Goal: Complete application form: Complete application form

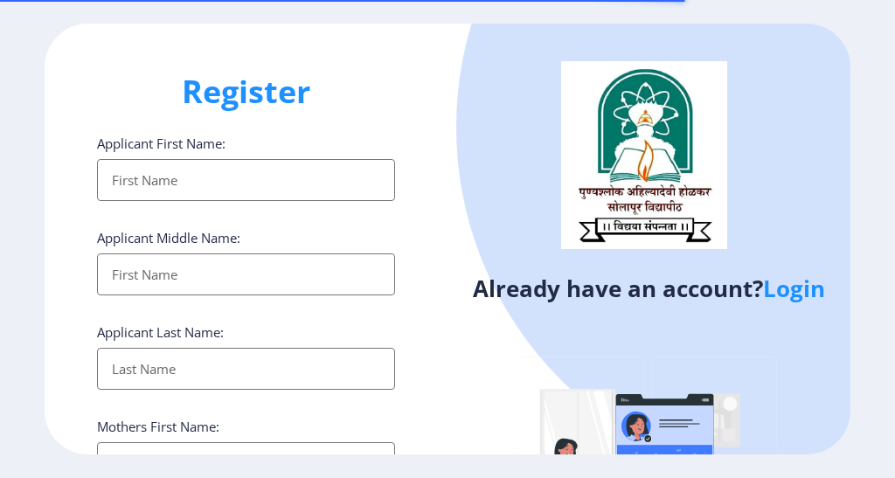
select select
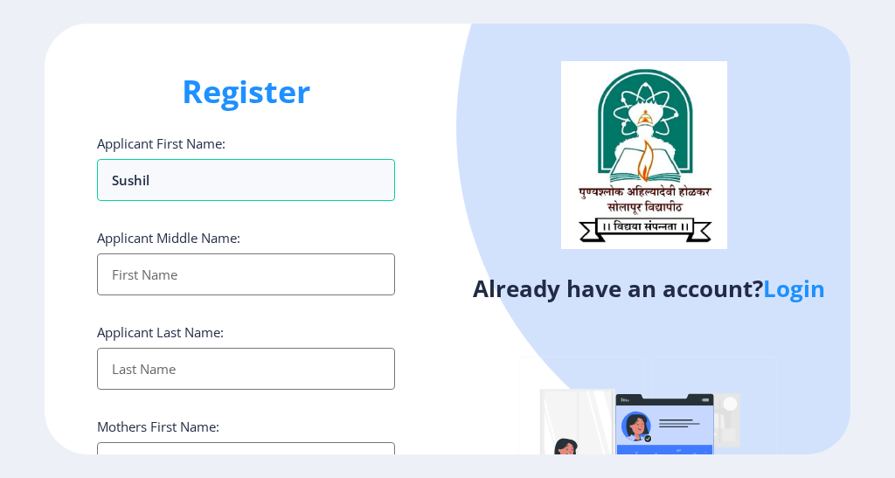
type input "Sushil"
type input "Ratanrao"
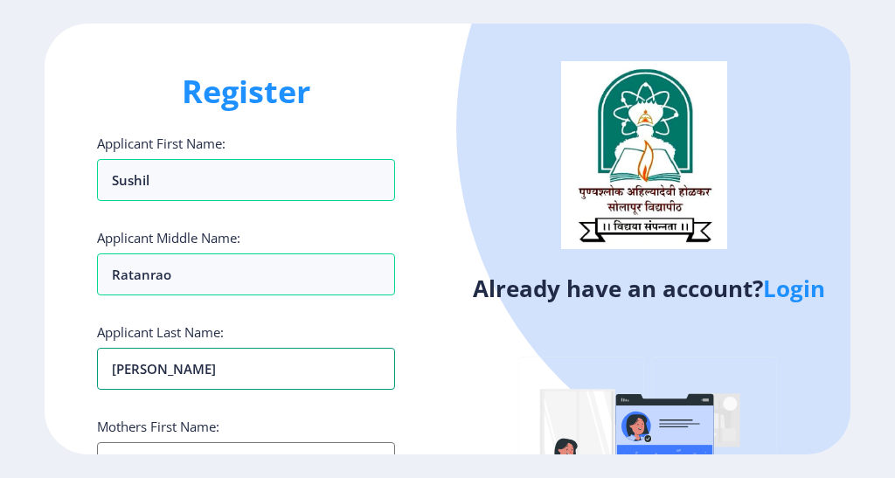
type input "[PERSON_NAME]"
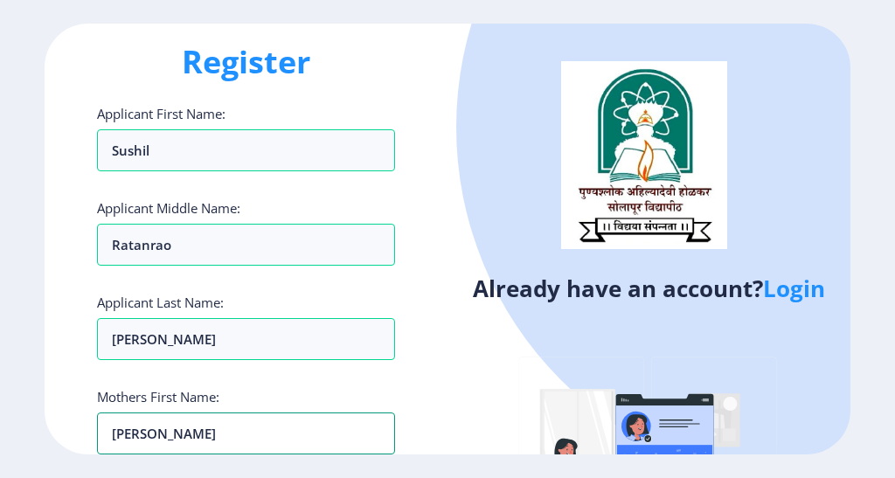
type input "[PERSON_NAME]"
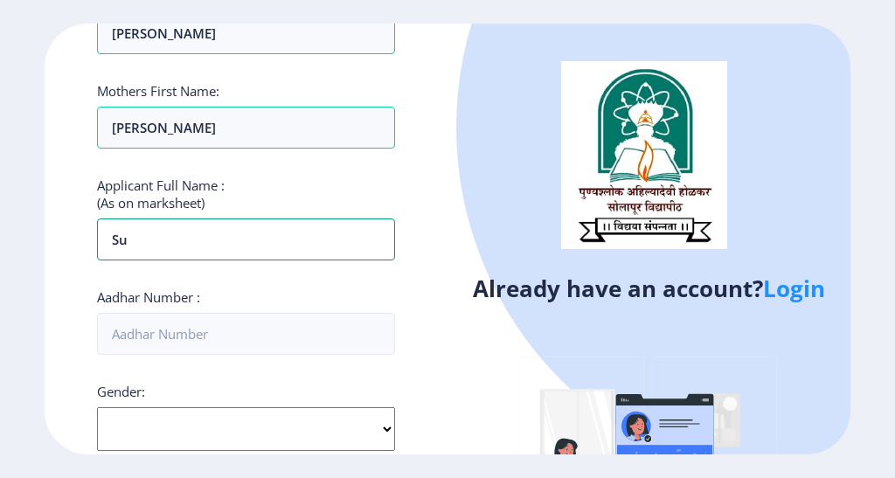
type input "S"
type input "[PERSON_NAME]"
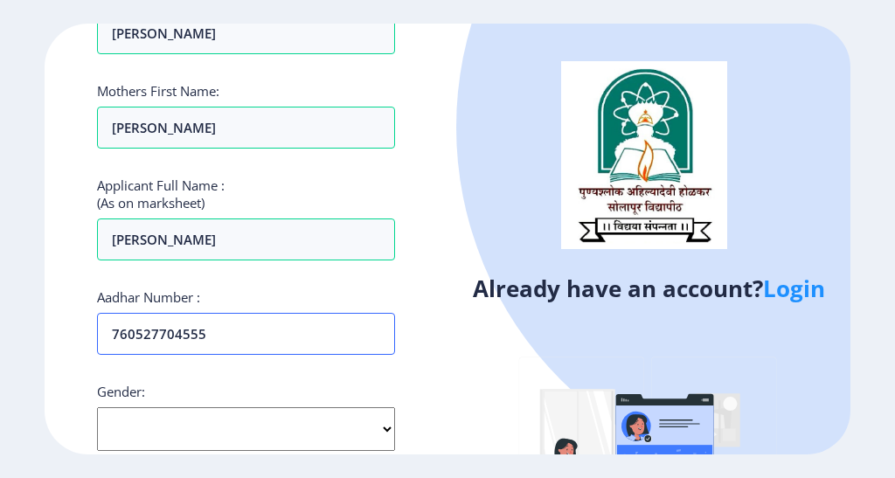
type input "760527704555"
select select "[DEMOGRAPHIC_DATA]"
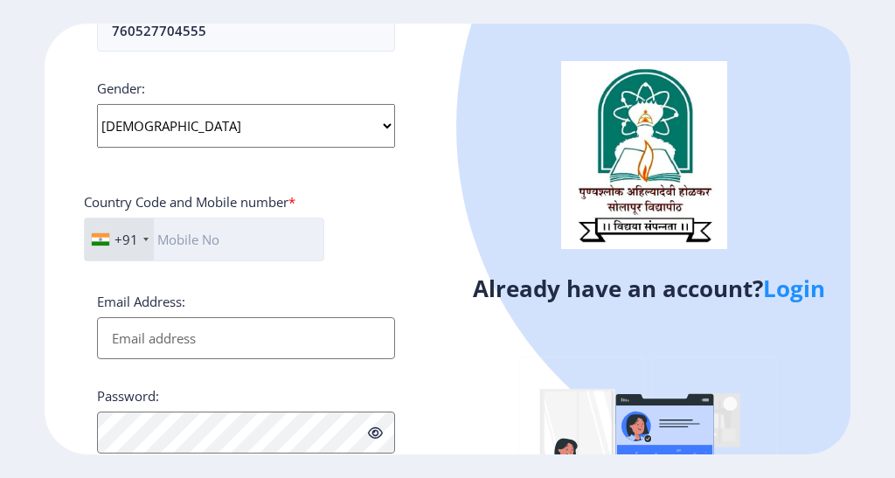
click at [214, 232] on input "text" at bounding box center [204, 240] width 240 height 44
type input "9960381365"
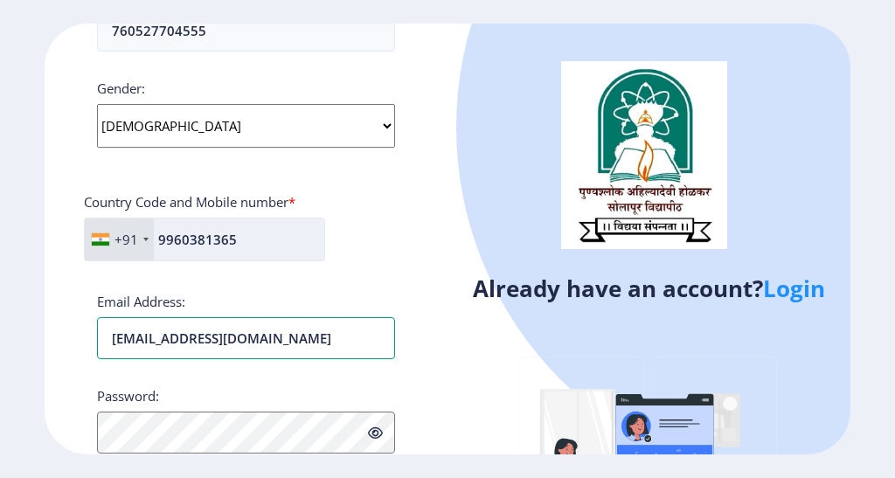
type input "[EMAIL_ADDRESS][DOMAIN_NAME]"
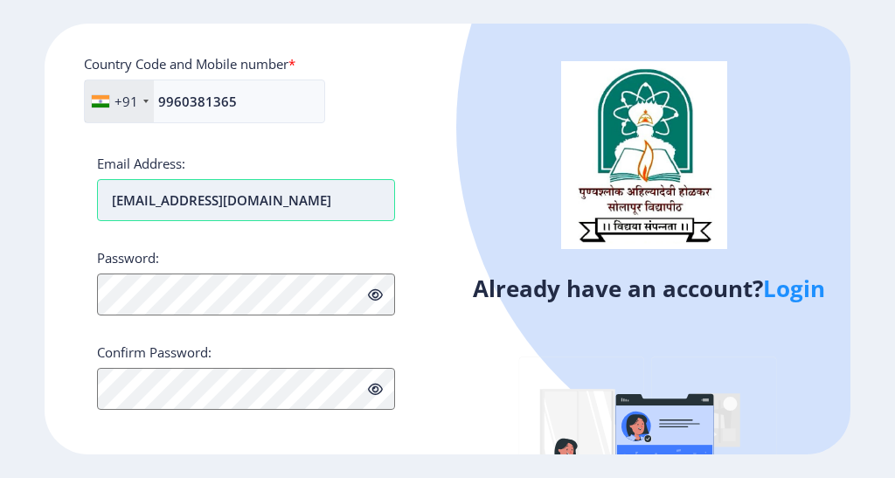
scroll to position [787, 0]
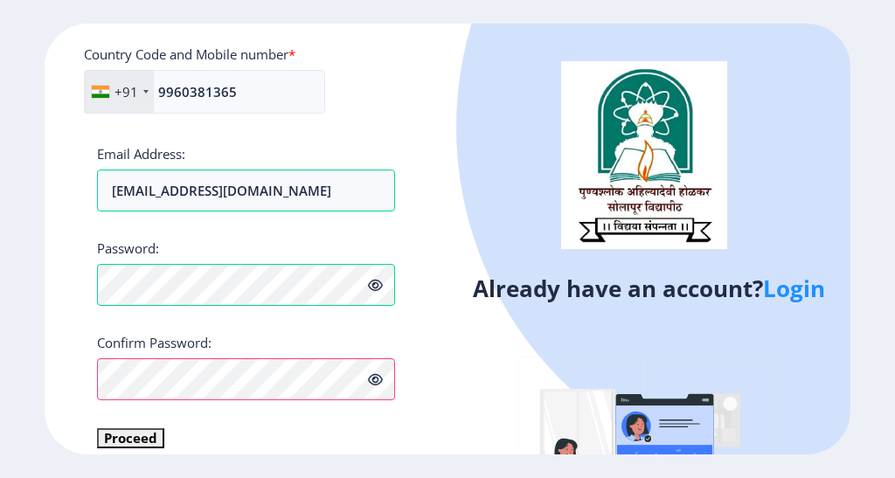
click at [371, 381] on icon at bounding box center [375, 379] width 15 height 13
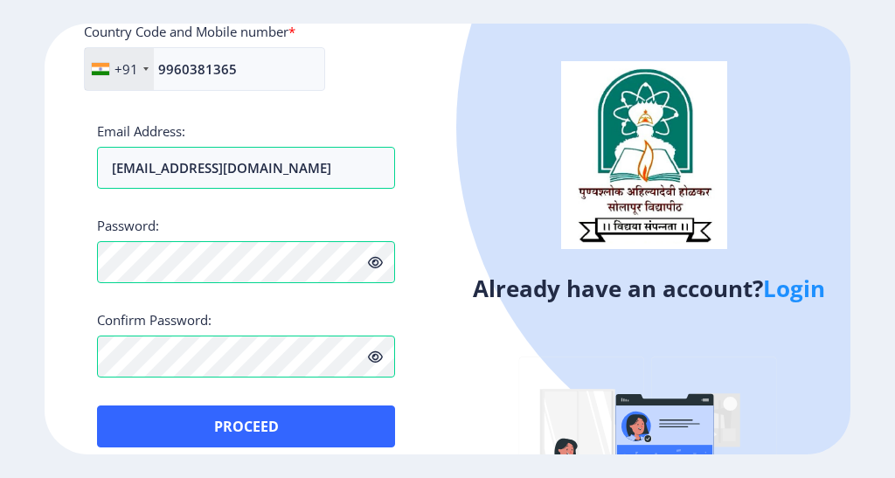
scroll to position [829, 0]
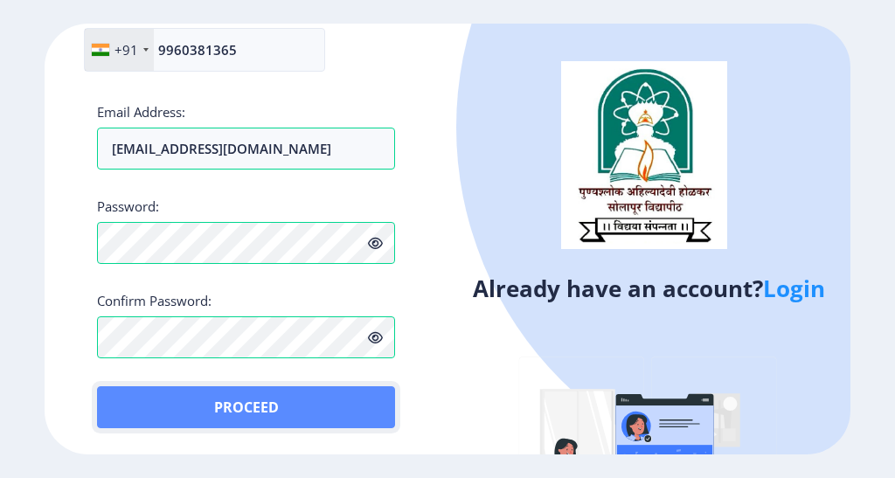
click at [317, 403] on button "Proceed" at bounding box center [246, 408] width 298 height 42
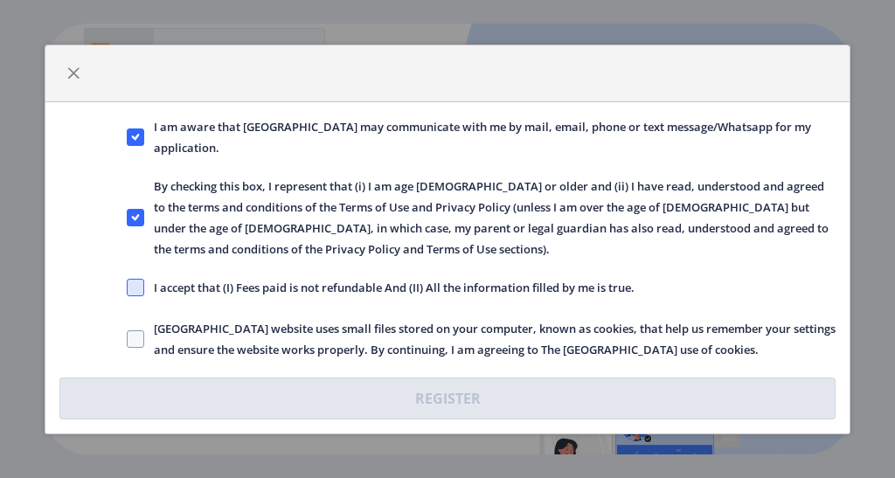
click at [130, 292] on span at bounding box center [135, 287] width 17 height 17
click at [128, 288] on input "I accept that (I) Fees paid is not refundable And (II) All the information fill…" at bounding box center [127, 287] width 1 height 1
checkbox input "true"
click at [135, 332] on span at bounding box center [135, 339] width 17 height 17
click at [128, 338] on input "[GEOGRAPHIC_DATA] website uses small files stored on your computer, known as co…" at bounding box center [127, 338] width 1 height 1
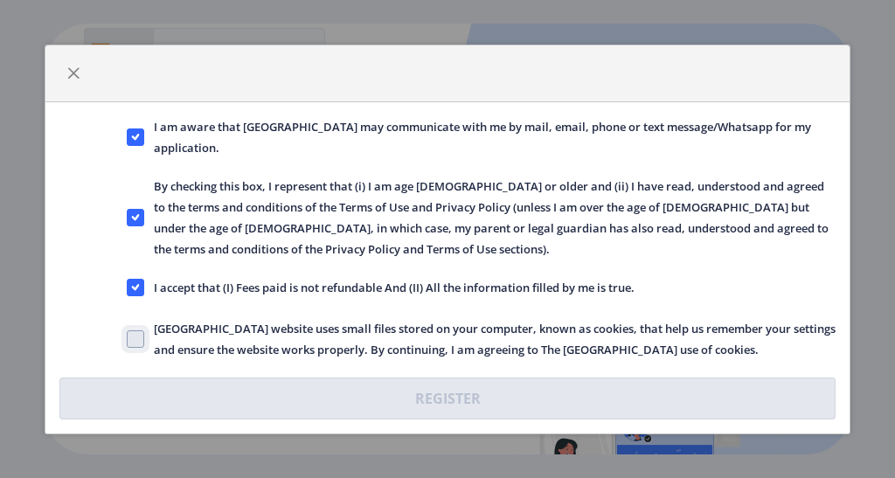
checkbox input "true"
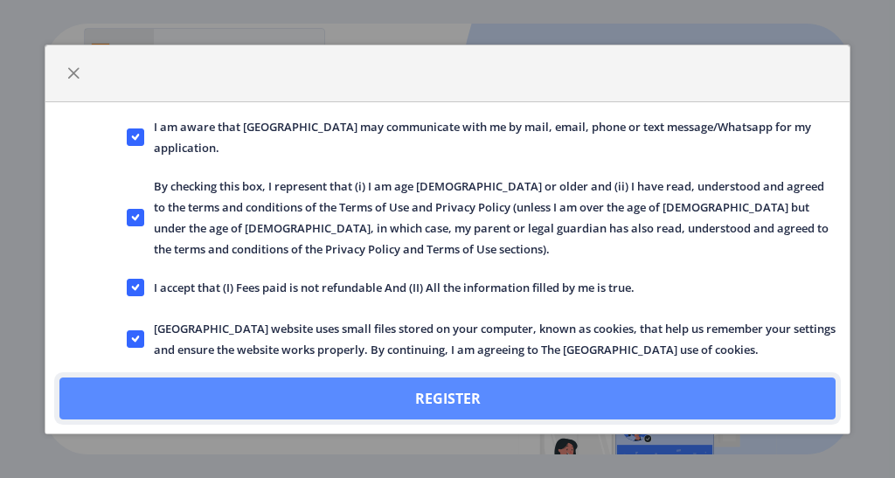
click at [449, 401] on button "Register" at bounding box center [447, 399] width 777 height 42
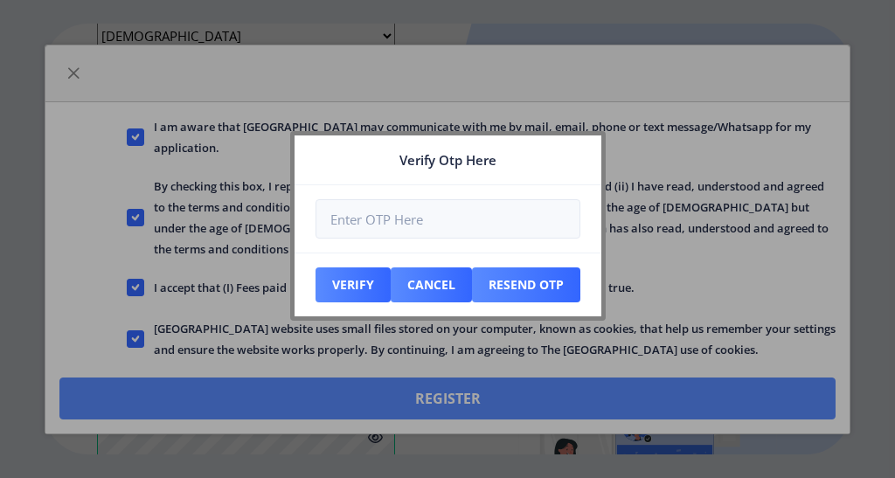
scroll to position [929, 0]
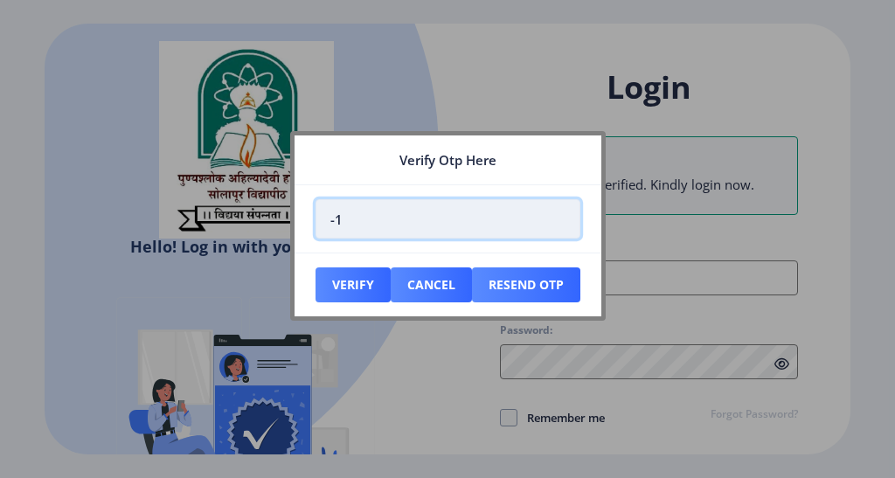
click at [562, 224] on input "-1" at bounding box center [448, 218] width 265 height 39
type input "0"
click at [559, 213] on input "0" at bounding box center [448, 218] width 265 height 39
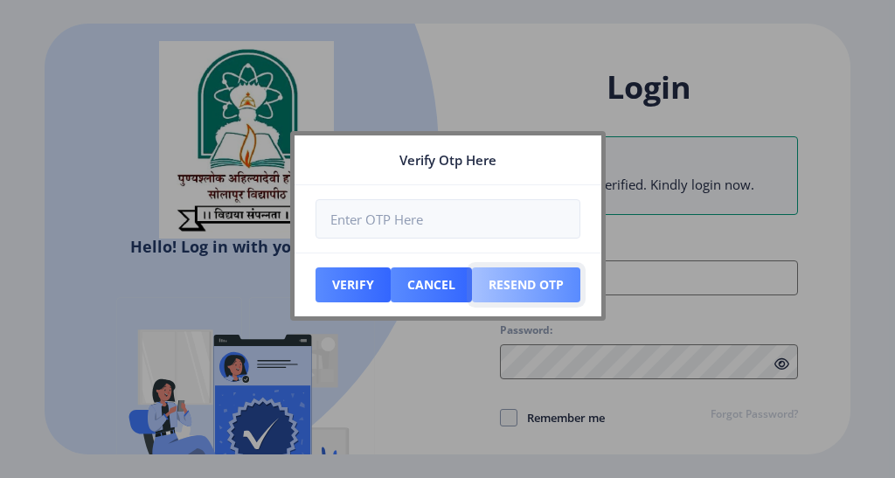
click at [546, 289] on button "Resend Otp" at bounding box center [526, 285] width 108 height 35
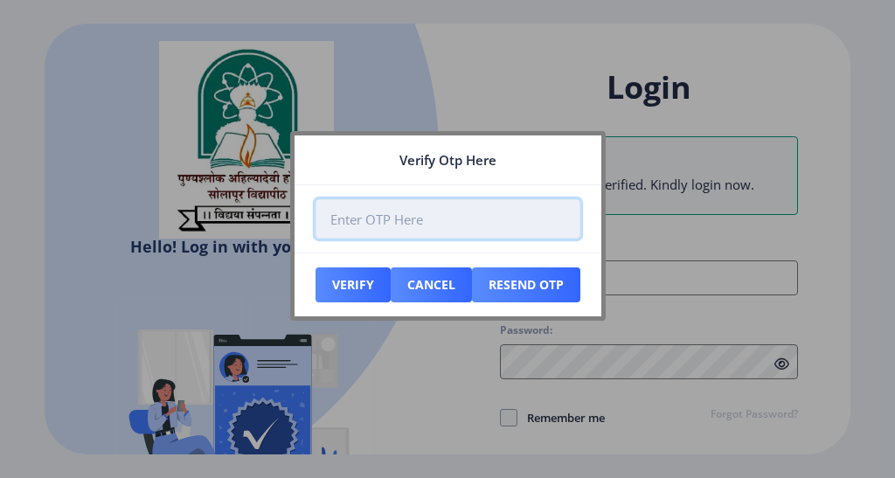
click at [399, 212] on input "number" at bounding box center [448, 218] width 265 height 39
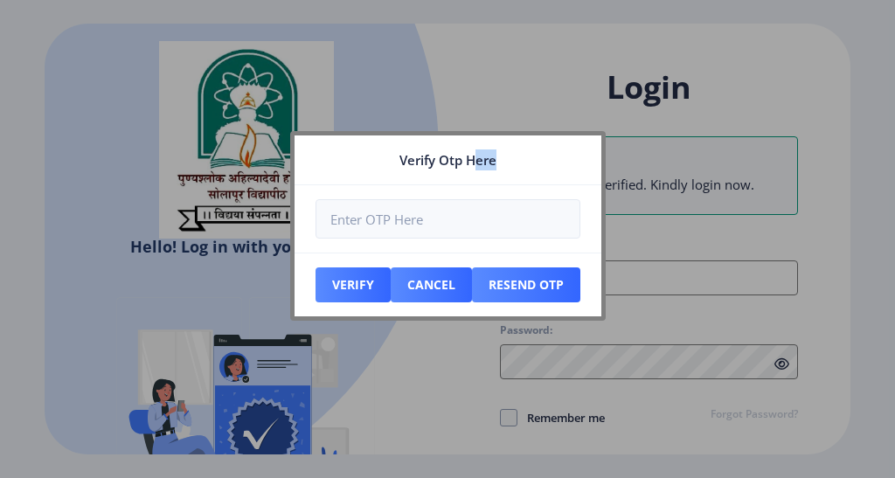
drag, startPoint x: 472, startPoint y: 150, endPoint x: 499, endPoint y: 192, distance: 50.7
click at [499, 192] on nb-card "Verify Otp Here Verify Cancel Resend Otp" at bounding box center [448, 226] width 316 height 190
click at [529, 165] on nb-card-header "Verify Otp Here" at bounding box center [448, 161] width 307 height 50
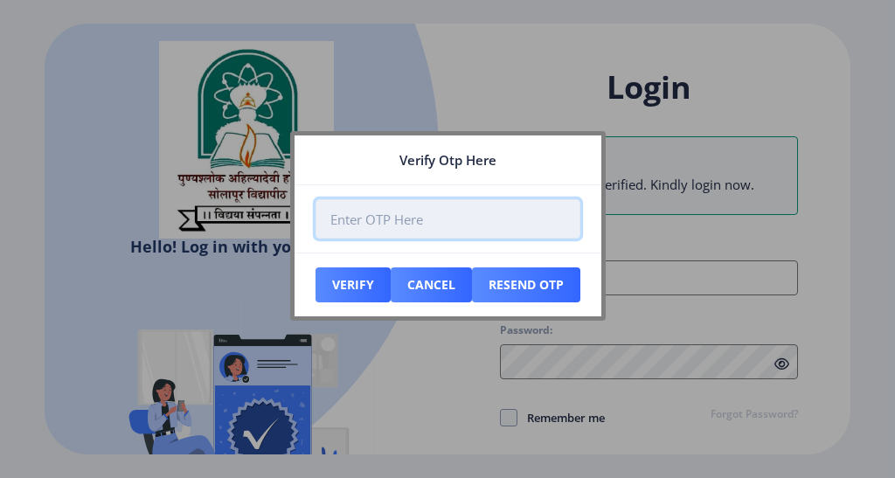
click at [458, 217] on input "number" at bounding box center [448, 218] width 265 height 39
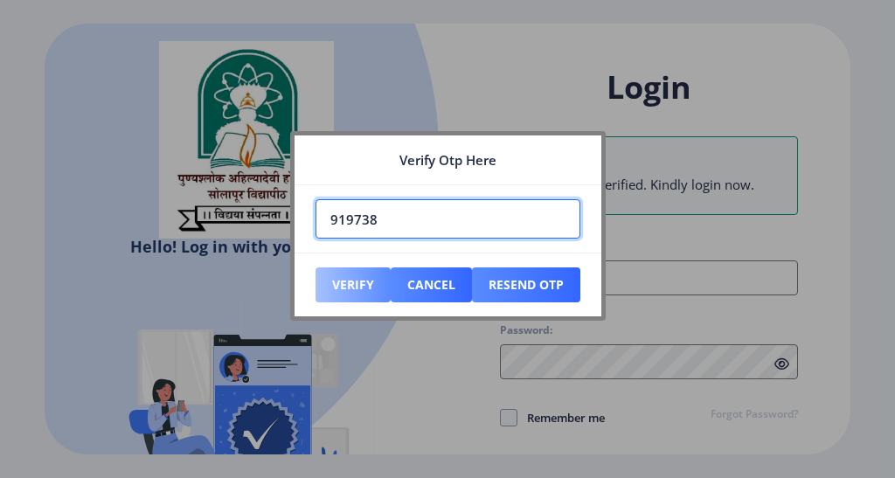
type input "919738"
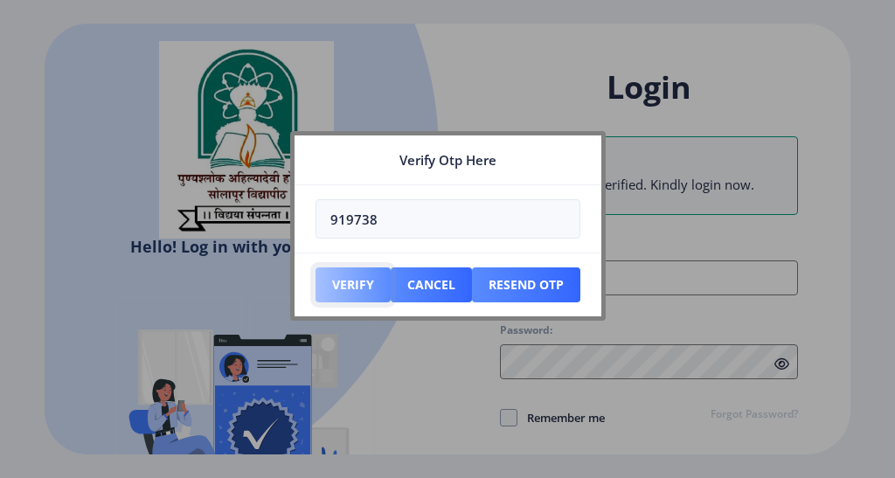
click at [373, 297] on button "Verify" at bounding box center [353, 285] width 75 height 35
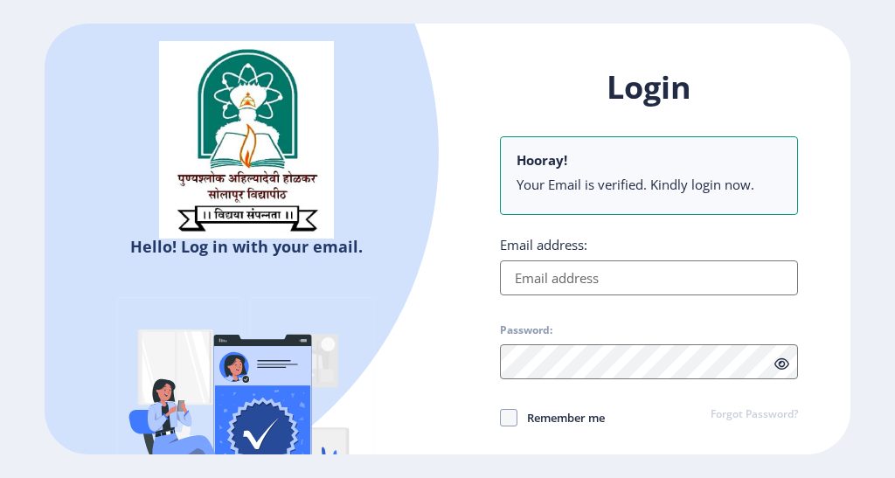
click at [627, 288] on input "Email address:" at bounding box center [649, 278] width 298 height 35
type input "[EMAIL_ADDRESS][DOMAIN_NAME]"
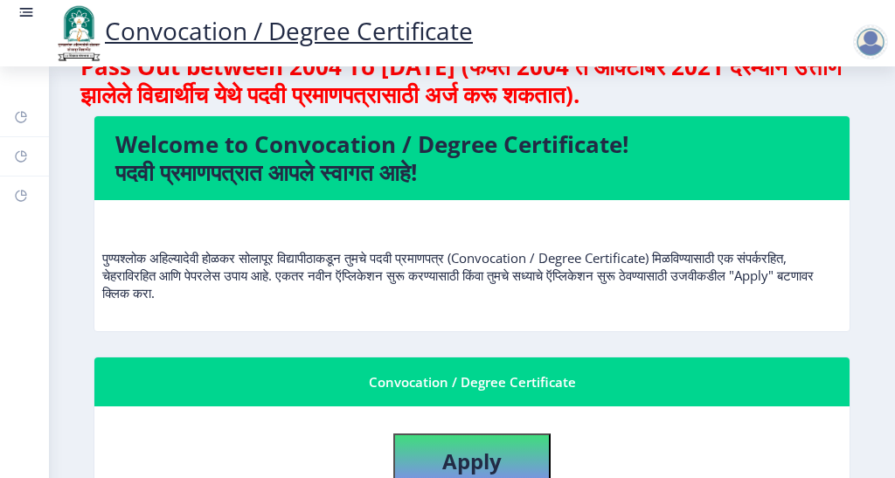
scroll to position [175, 0]
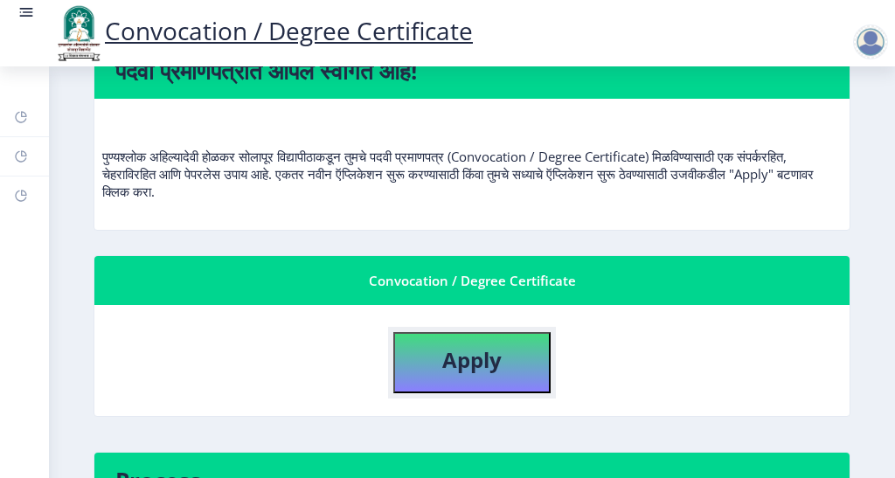
click at [477, 367] on b "Apply" at bounding box center [471, 359] width 59 height 29
select select
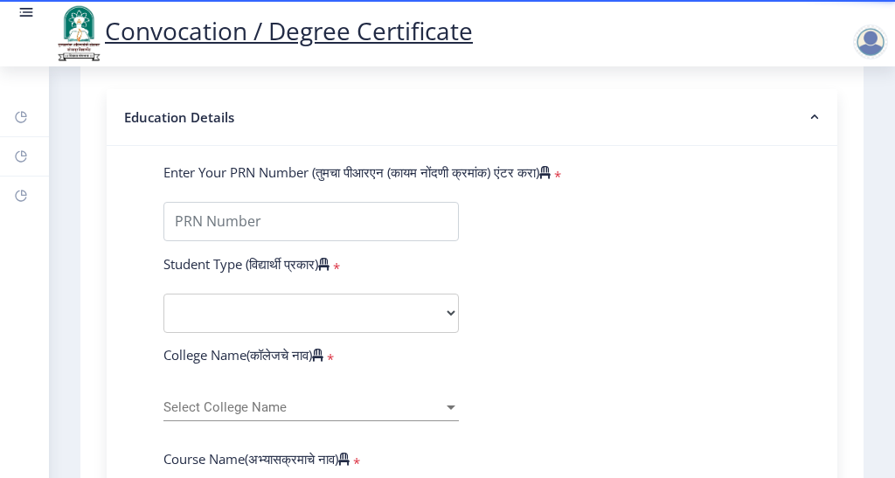
scroll to position [359, 0]
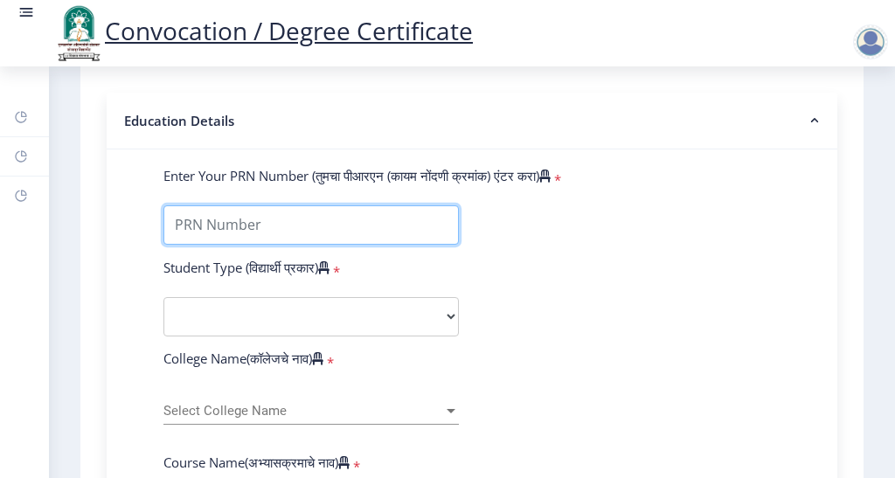
click at [242, 245] on input "Enter Your PRN Number (तुमचा पीआरएन (कायम नोंदणी क्रमांक) एंटर करा)" at bounding box center [312, 225] width 296 height 39
type input "2014032500280082"
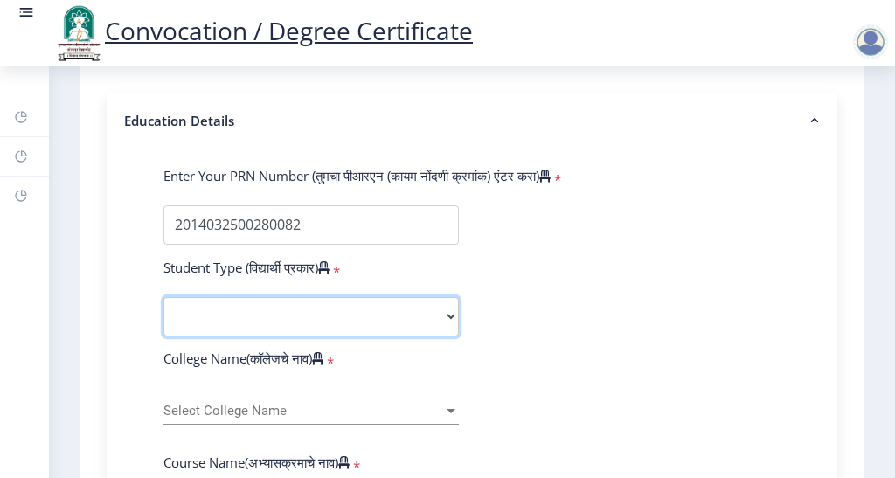
click at [435, 335] on select "Select Student Type Regular External" at bounding box center [312, 316] width 296 height 39
select select "Regular"
click at [164, 314] on select "Select Student Type Regular External" at bounding box center [312, 316] width 296 height 39
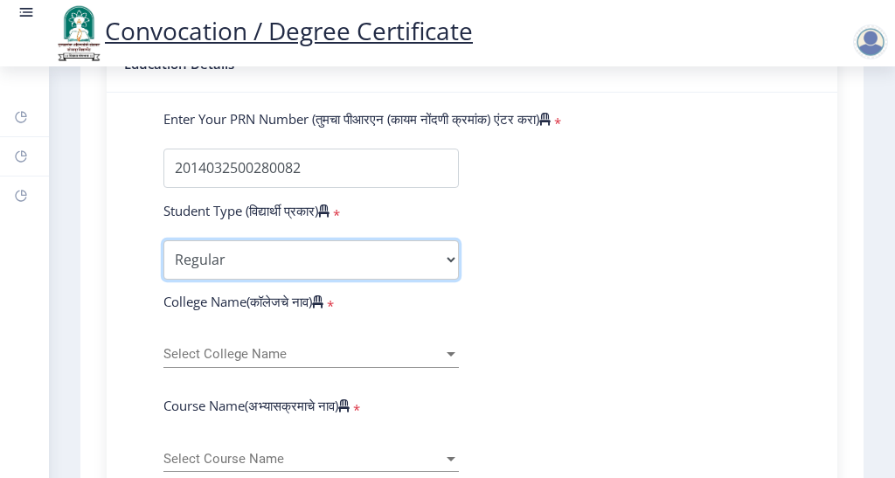
scroll to position [446, 0]
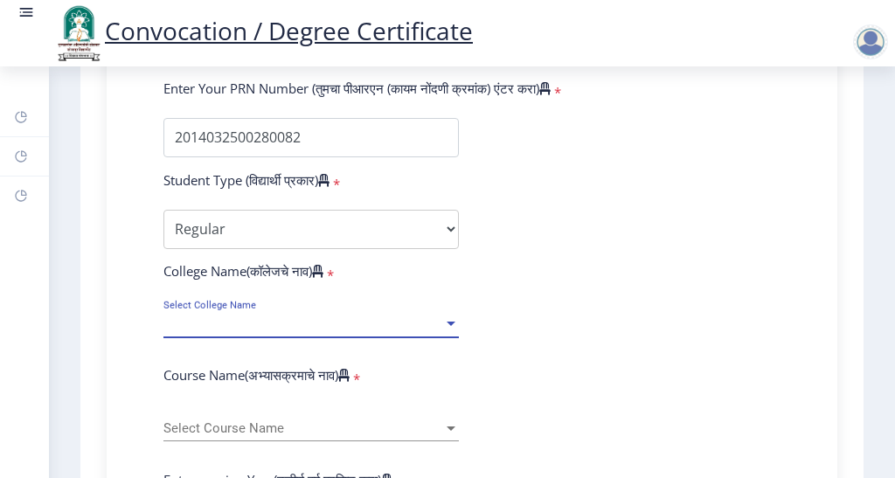
click at [276, 331] on span "Select College Name" at bounding box center [304, 324] width 280 height 15
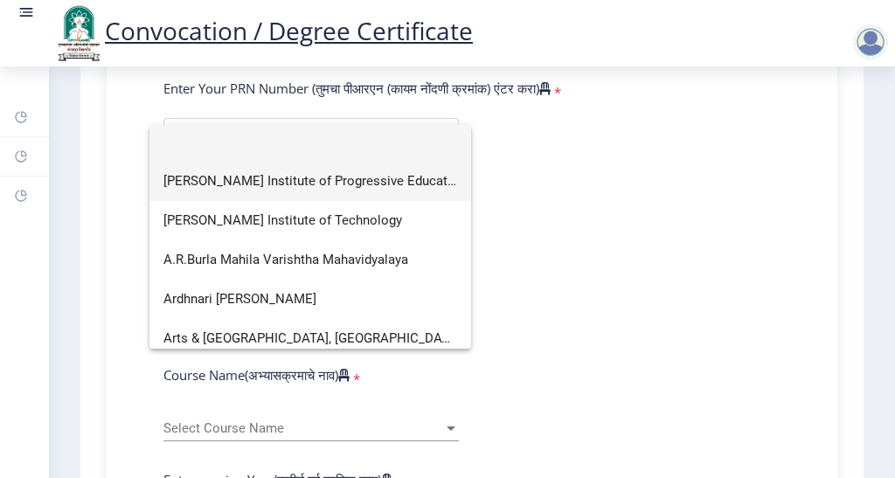
scroll to position [0, 0]
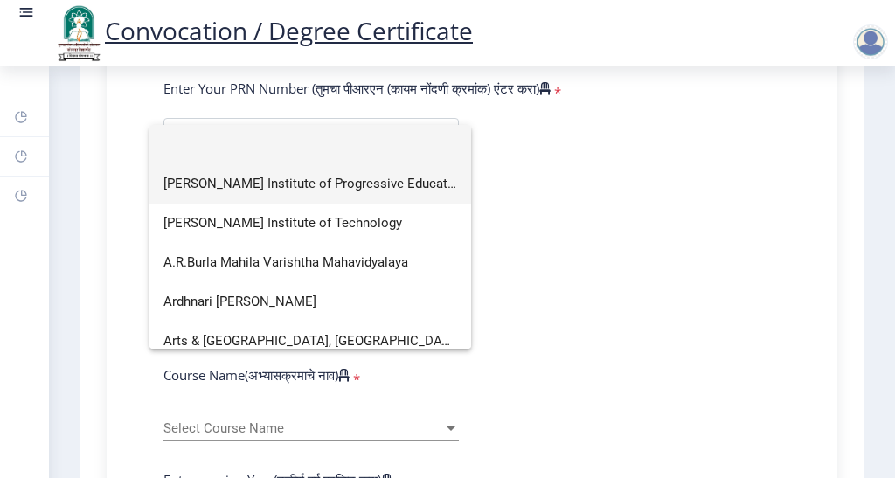
click at [302, 194] on span "[PERSON_NAME] Institute of Progressive Education's" at bounding box center [311, 183] width 294 height 39
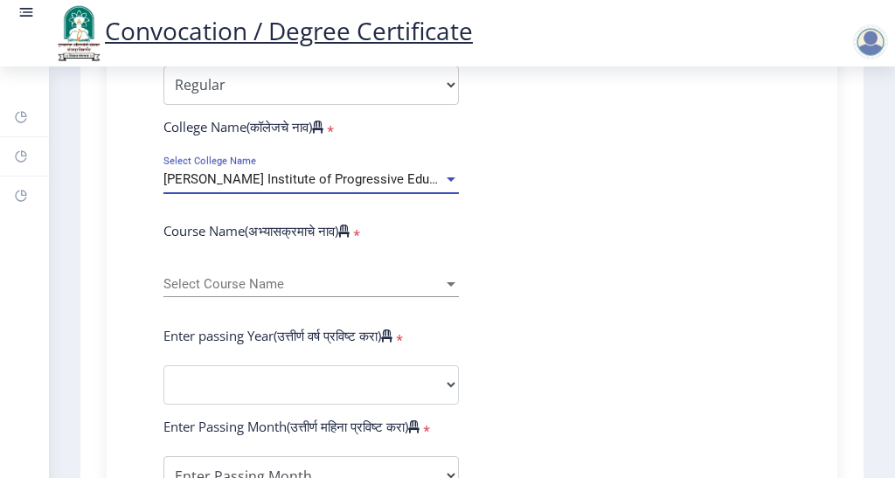
scroll to position [621, 0]
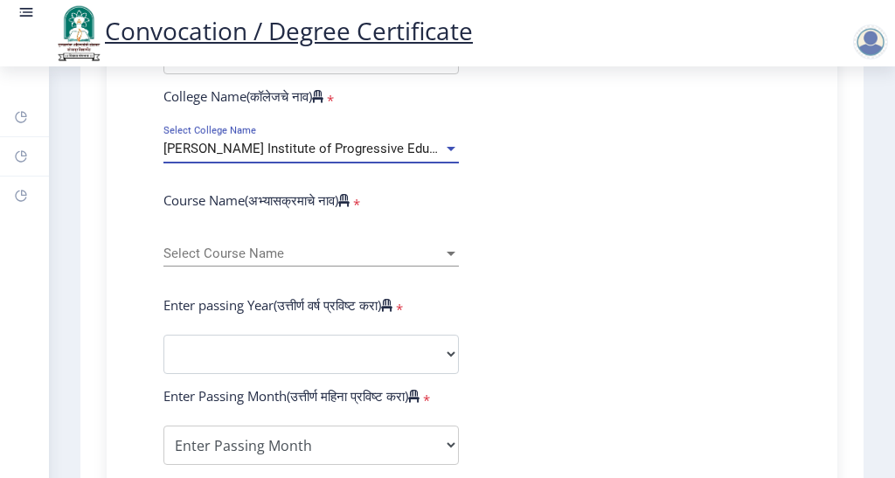
click at [272, 262] on div "Select Course Name Select Course Name" at bounding box center [312, 248] width 296 height 37
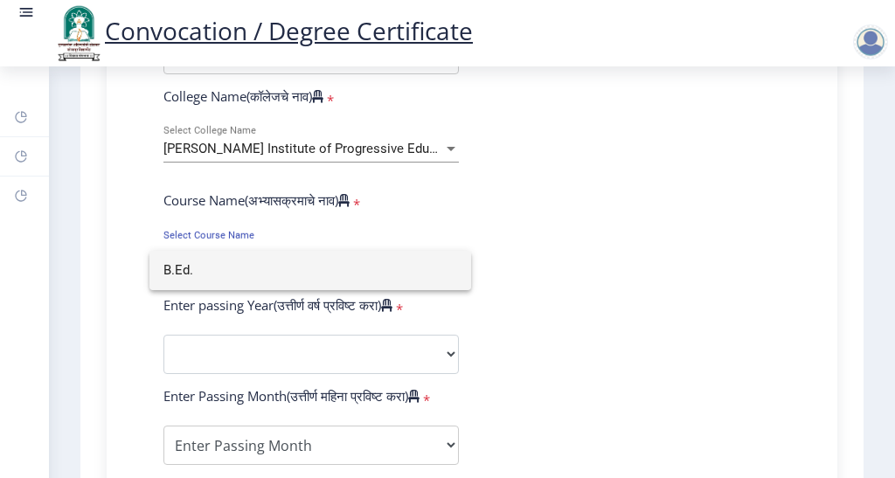
type input "B.Ed."
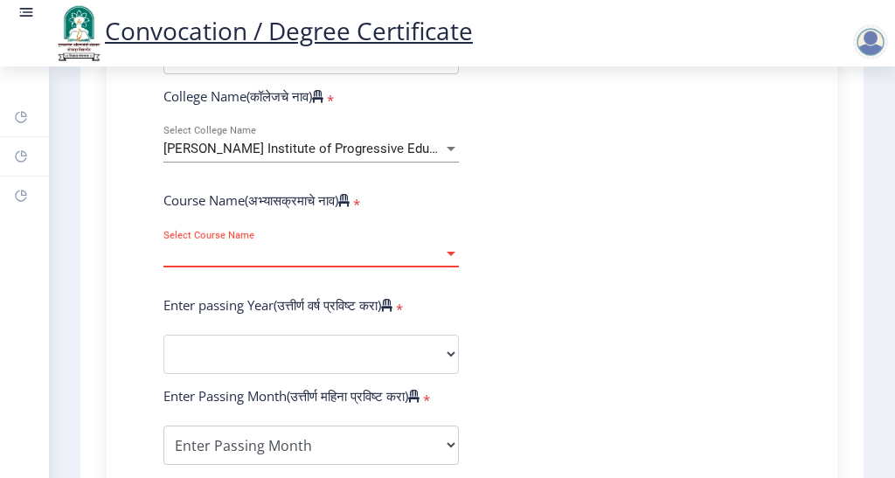
click at [448, 256] on div at bounding box center [451, 254] width 9 height 4
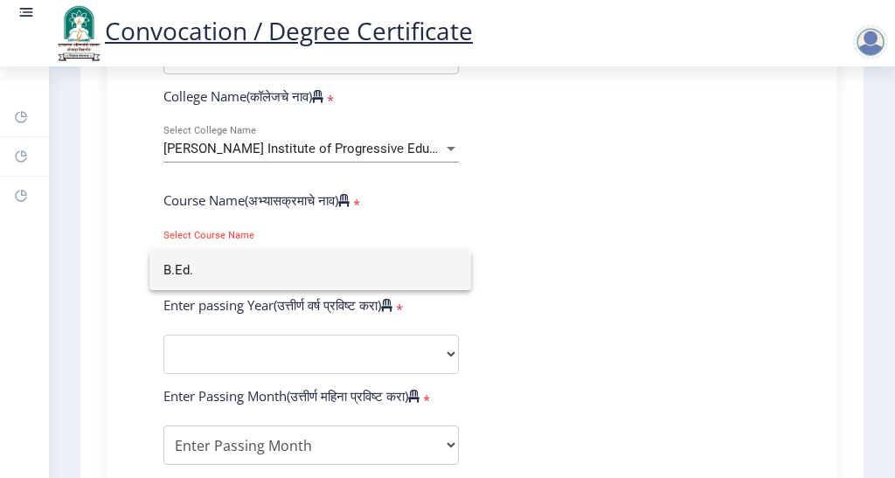
type input "B.Ed."
click at [444, 170] on div at bounding box center [447, 239] width 895 height 478
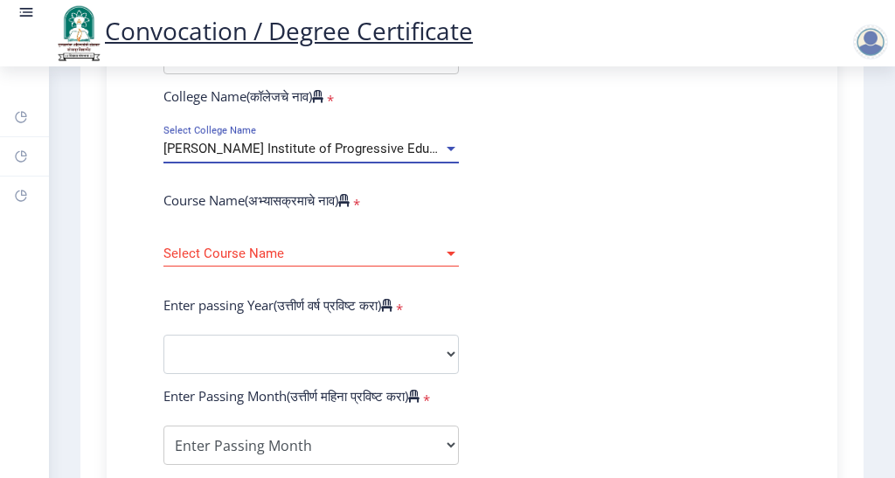
click at [447, 151] on div at bounding box center [451, 149] width 9 height 4
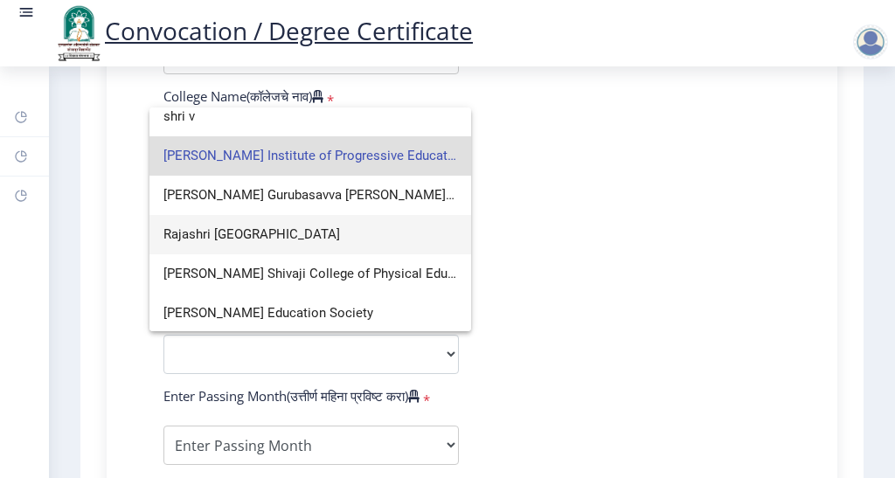
scroll to position [0, 0]
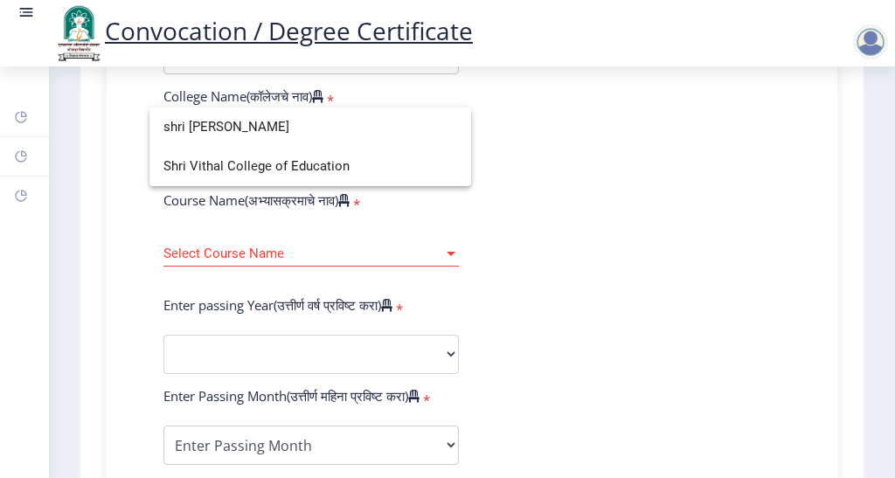
type input "shri [PERSON_NAME]"
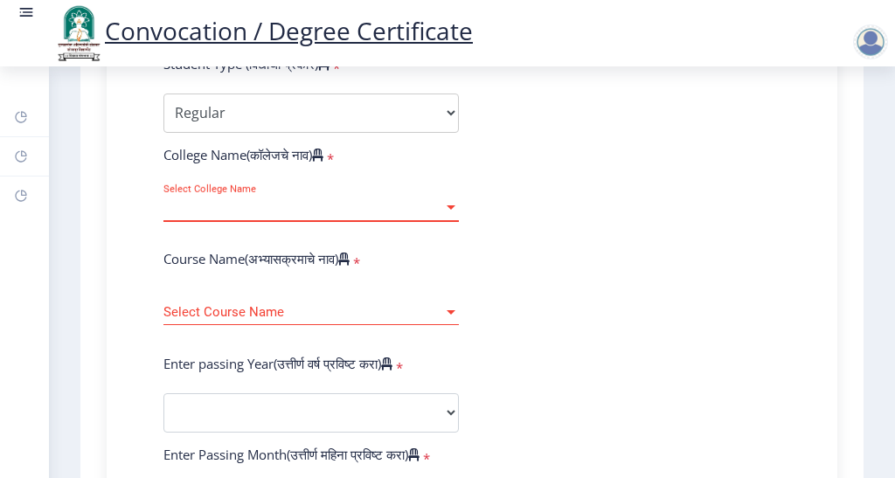
scroll to position [533, 0]
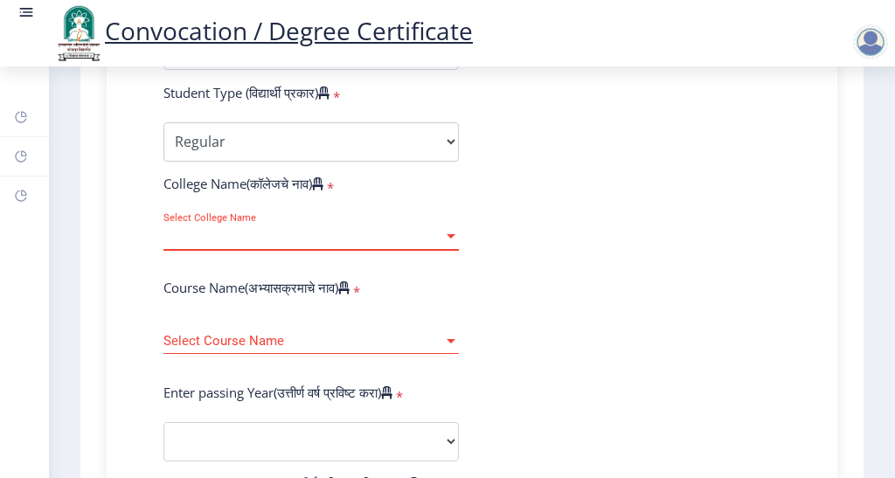
click at [432, 235] on div "Select College Name Select College Name" at bounding box center [312, 231] width 296 height 37
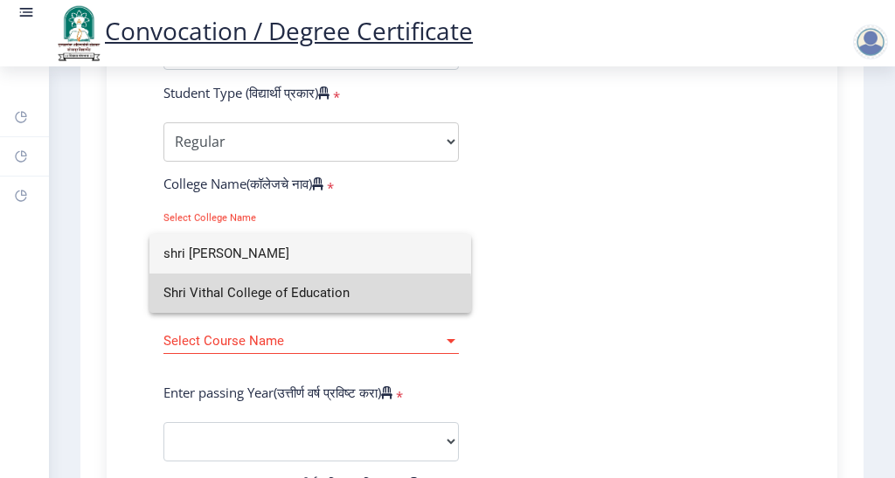
click at [294, 296] on span "Shri Vithal College of Education" at bounding box center [311, 293] width 294 height 39
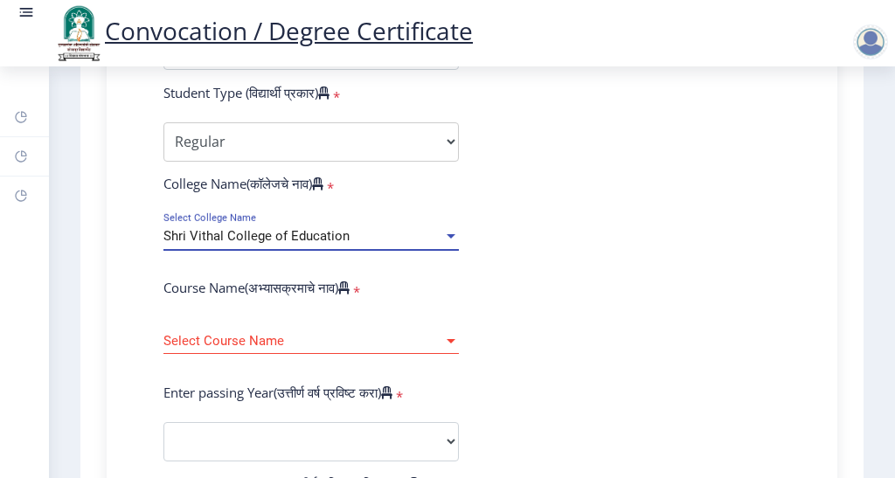
scroll to position [621, 0]
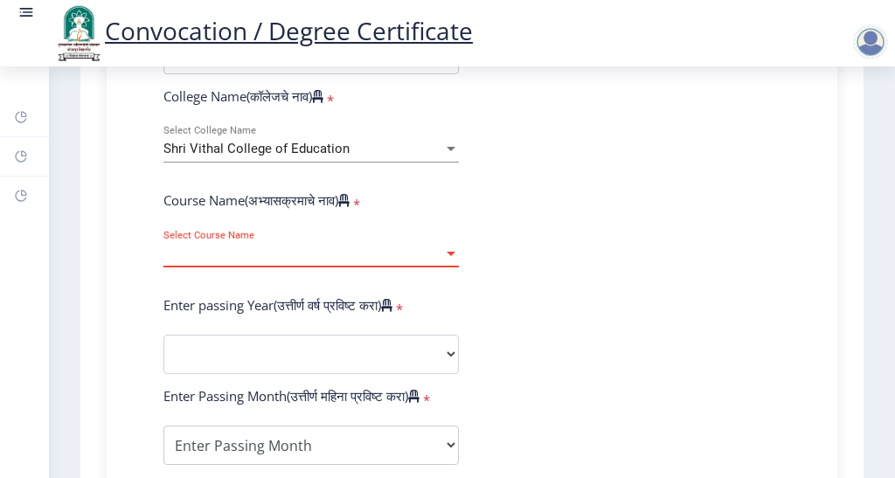
click at [269, 261] on span "Select Course Name" at bounding box center [304, 254] width 280 height 15
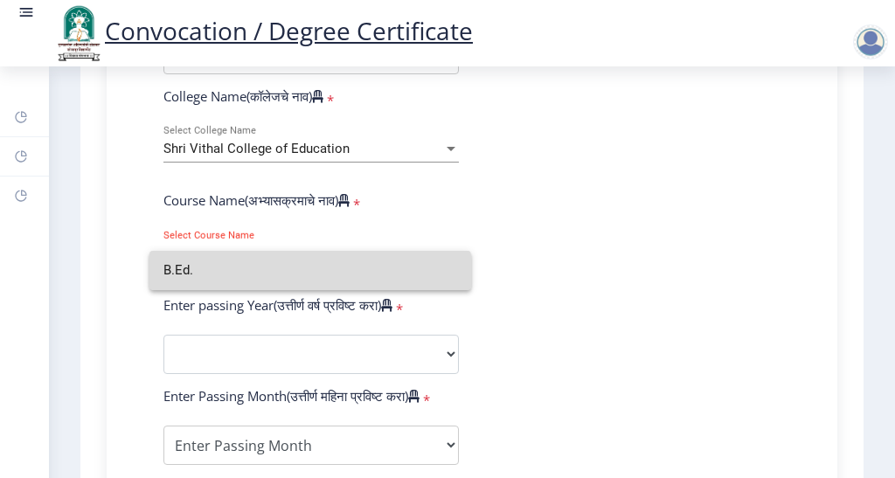
click at [232, 275] on input "B.Ed." at bounding box center [311, 270] width 294 height 39
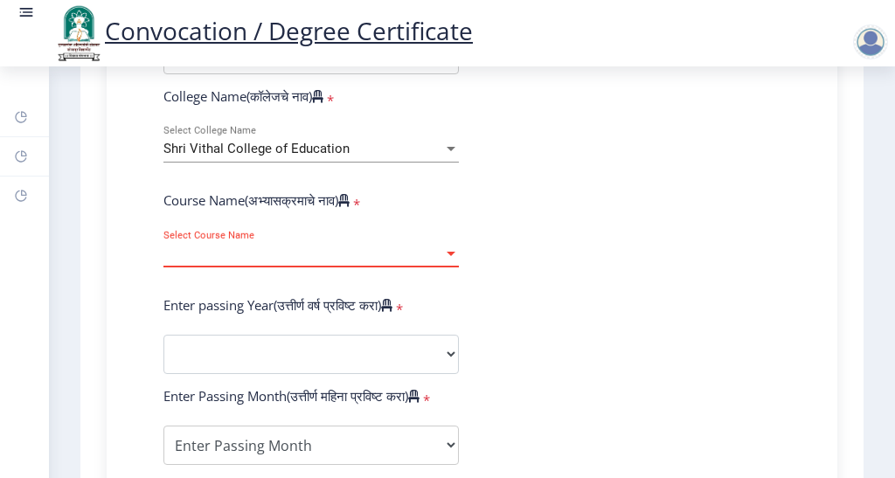
click at [331, 261] on span "Select Course Name" at bounding box center [304, 254] width 280 height 15
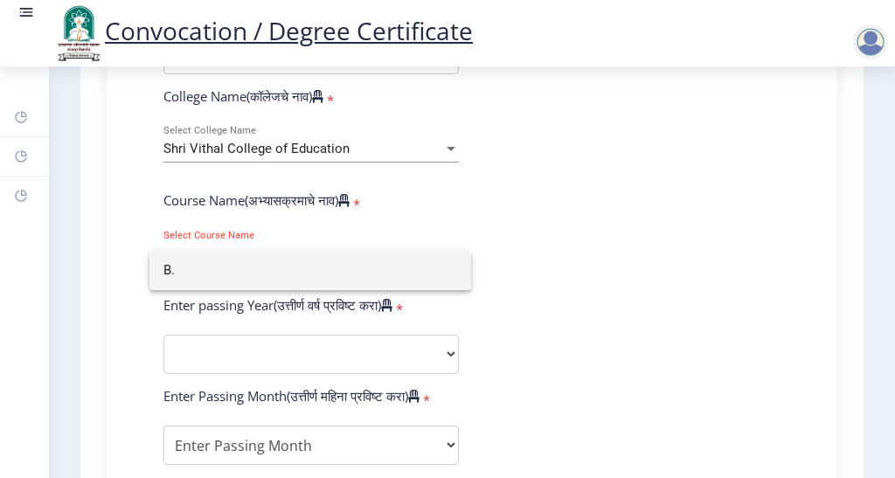
type input "B"
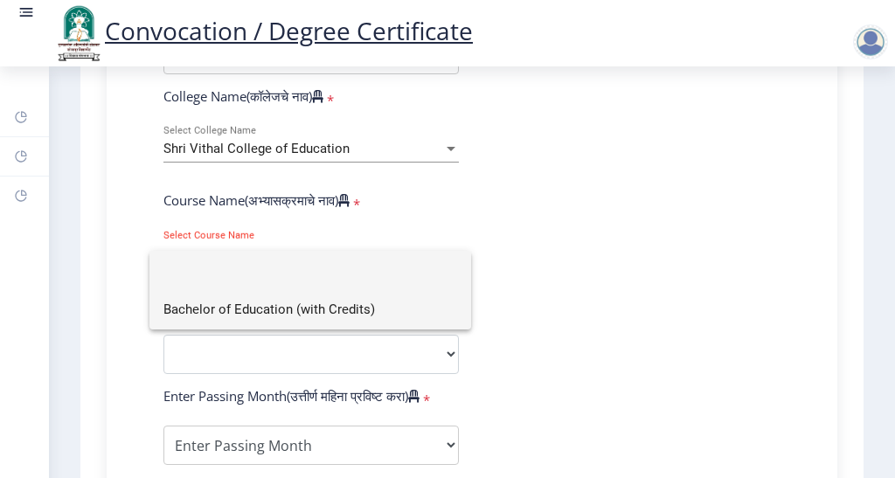
click at [334, 314] on span "Bachelor of Education (with Credits)" at bounding box center [311, 309] width 294 height 39
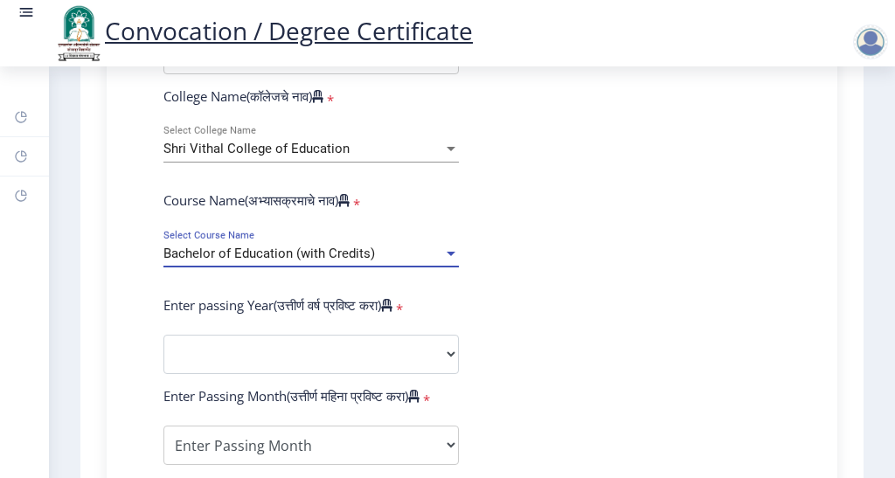
scroll to position [708, 0]
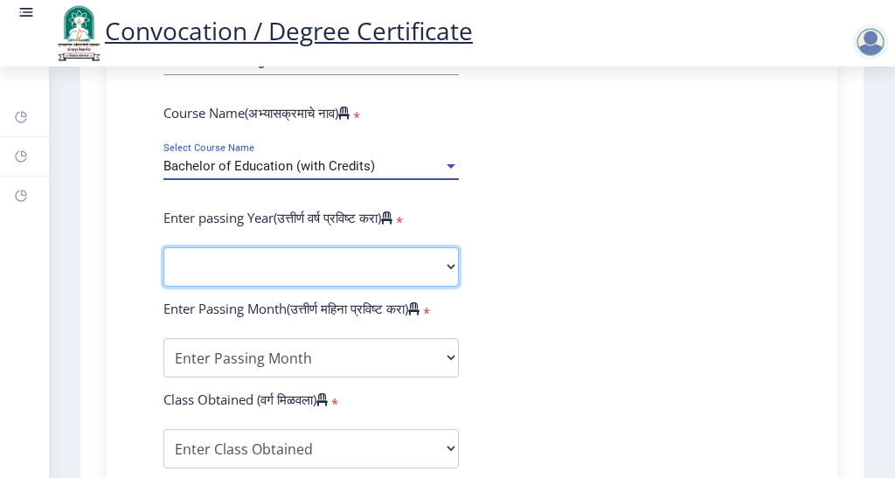
click at [347, 277] on select "2025 2024 2023 2022 2021 2020 2019 2018 2017 2016 2015 2014 2013 2012 2011 2010…" at bounding box center [312, 266] width 296 height 39
click at [164, 264] on select "2025 2024 2023 2022 2021 2020 2019 2018 2017 2016 2015 2014 2013 2012 2011 2010…" at bounding box center [312, 266] width 296 height 39
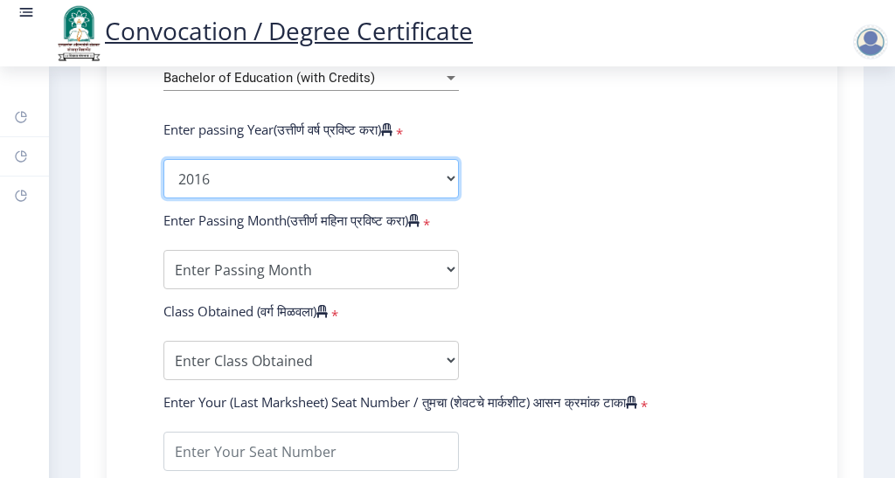
scroll to position [796, 0]
click at [405, 199] on select "2025 2024 2023 2022 2021 2020 2019 2018 2017 2016 2015 2014 2013 2012 2011 2010…" at bounding box center [312, 179] width 296 height 39
select select "2015"
click at [164, 177] on select "2025 2024 2023 2022 2021 2020 2019 2018 2017 2016 2015 2014 2013 2012 2011 2010…" at bounding box center [312, 179] width 296 height 39
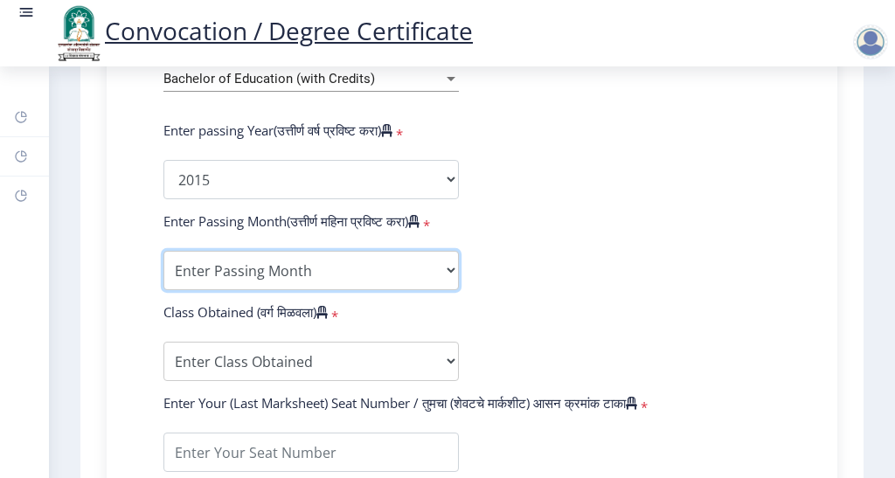
click at [367, 290] on select "Enter Passing Month March April May October November December" at bounding box center [312, 270] width 296 height 39
select select "March"
click at [164, 268] on select "Enter Passing Month March April May October November December" at bounding box center [312, 270] width 296 height 39
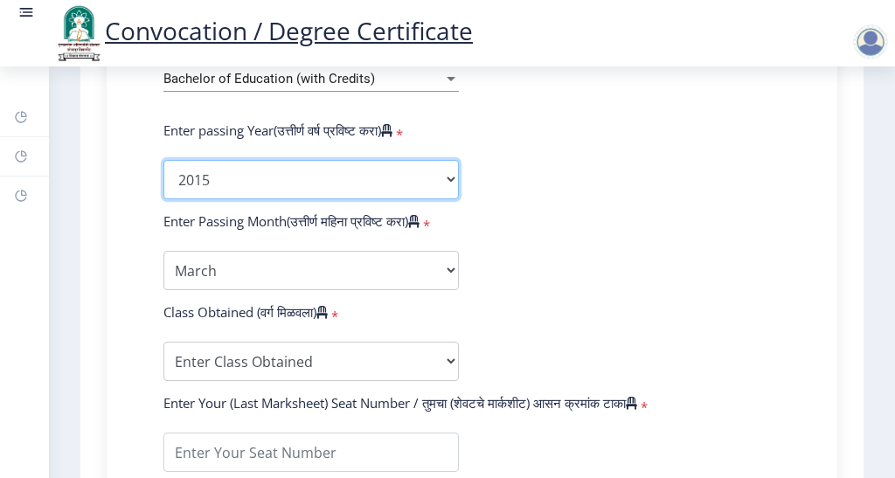
click at [364, 192] on select "2025 2024 2023 2022 2021 2020 2019 2018 2017 2016 2015 2014 2013 2012 2011 2010…" at bounding box center [312, 179] width 296 height 39
select select "2016"
click at [164, 177] on select "2025 2024 2023 2022 2021 2020 2019 2018 2017 2016 2015 2014 2013 2012 2011 2010…" at bounding box center [312, 179] width 296 height 39
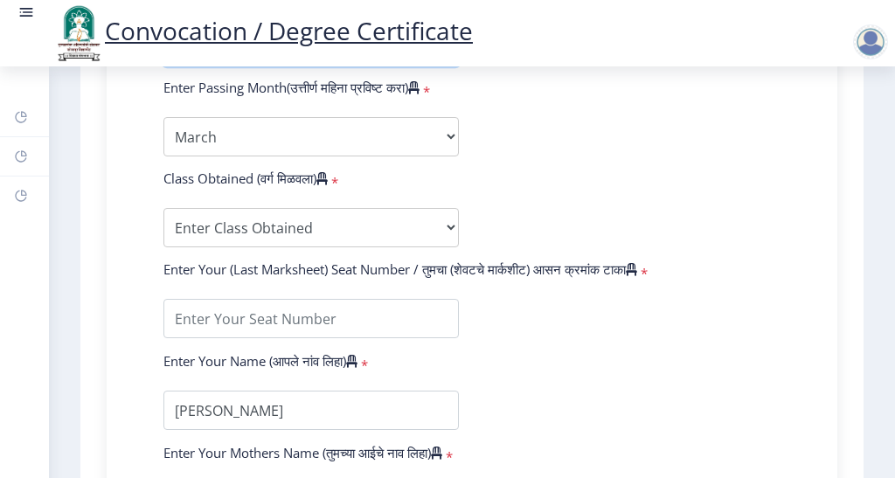
scroll to position [971, 0]
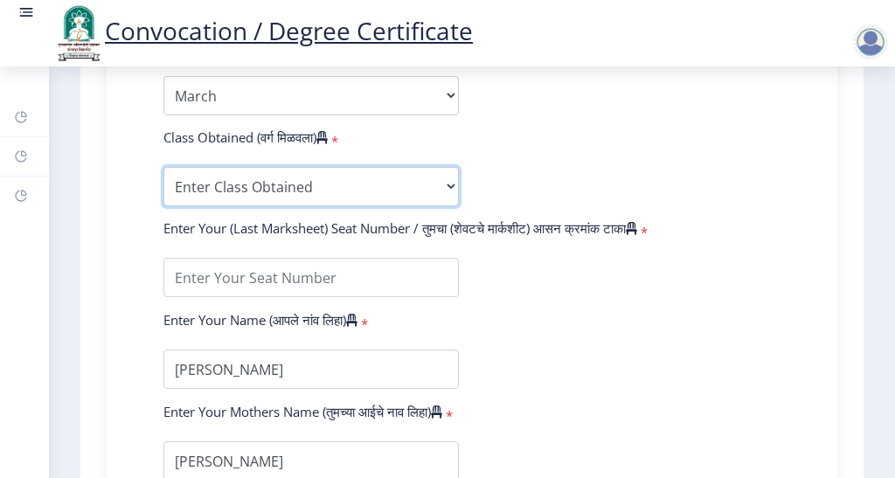
click at [380, 206] on select "Enter Class Obtained FIRST CLASS WITH DISTINCTION FIRST CLASS HIGHER SECOND CLA…" at bounding box center [312, 186] width 296 height 39
select select "Grade B"
click at [164, 184] on select "Enter Class Obtained FIRST CLASS WITH DISTINCTION FIRST CLASS HIGHER SECOND CLA…" at bounding box center [312, 186] width 296 height 39
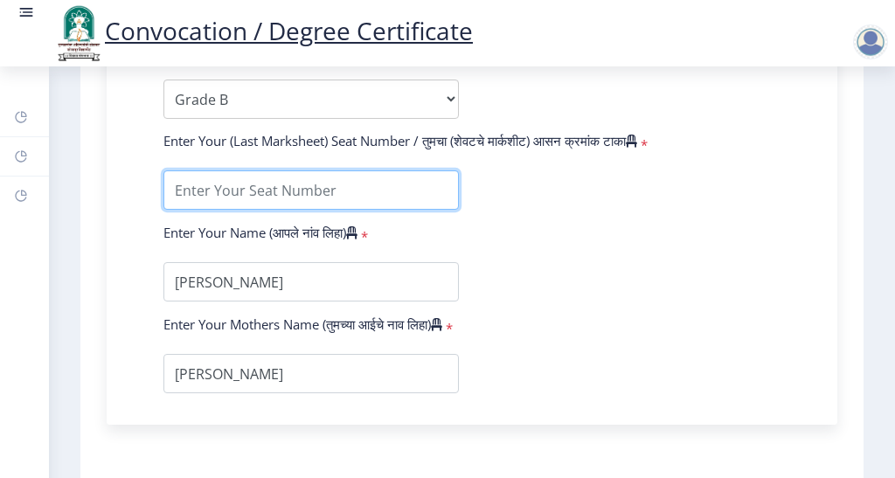
click at [374, 207] on input "textarea" at bounding box center [312, 190] width 296 height 39
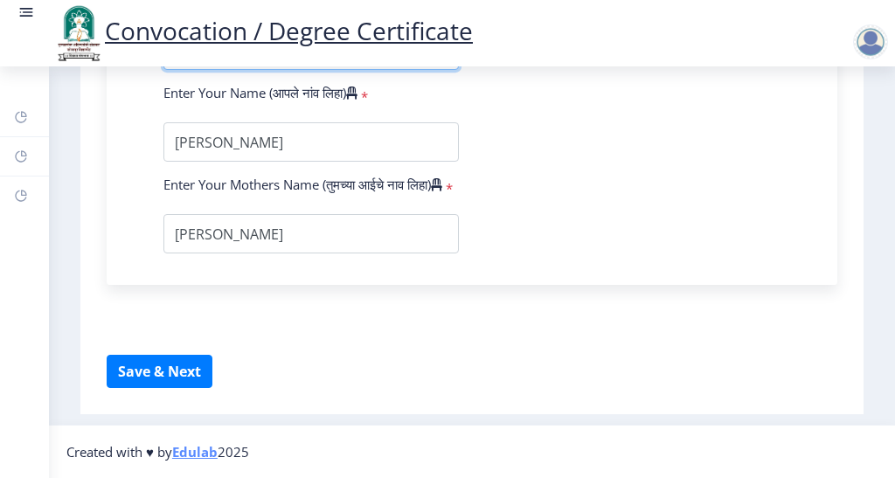
scroll to position [1233, 0]
type input "604476"
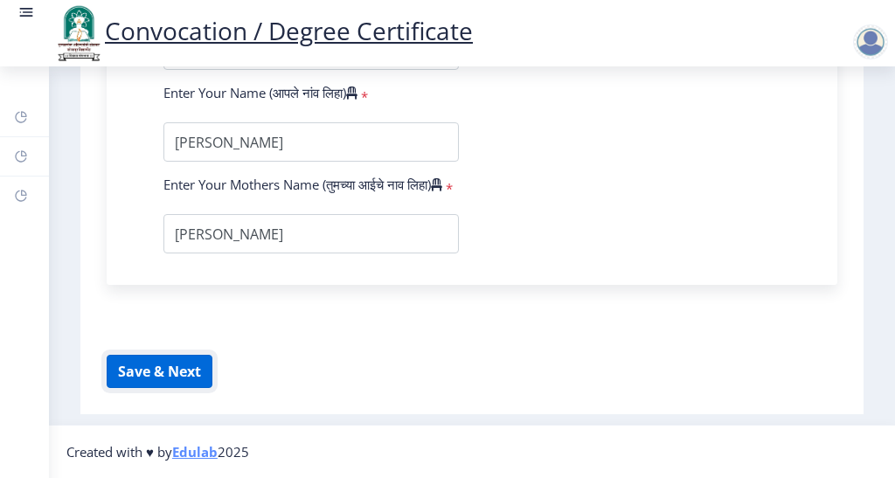
click at [129, 379] on button "Save & Next" at bounding box center [160, 371] width 106 height 33
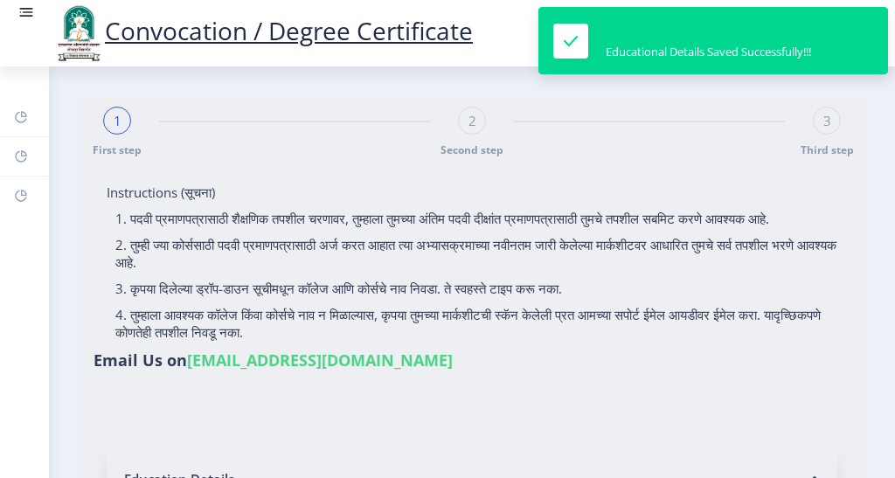
select select
type input "2014032500280082"
select select "Regular"
select select "2016"
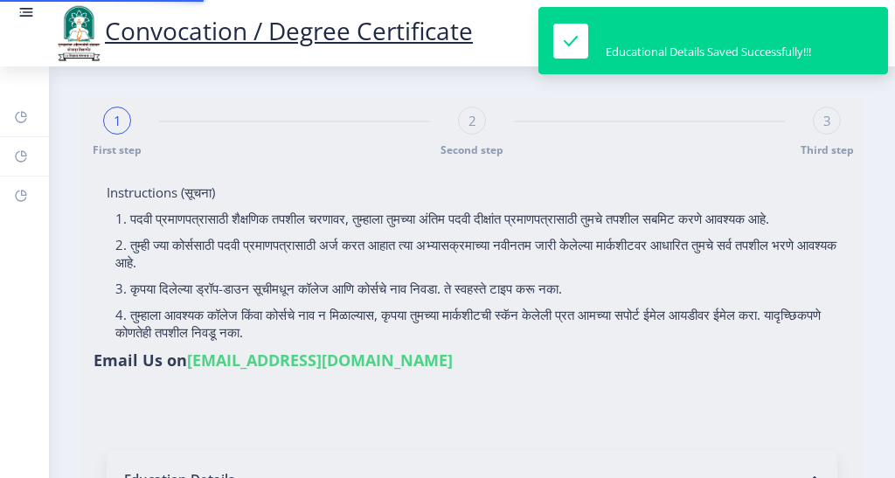
select select "March"
select select "Grade B"
type input "604476"
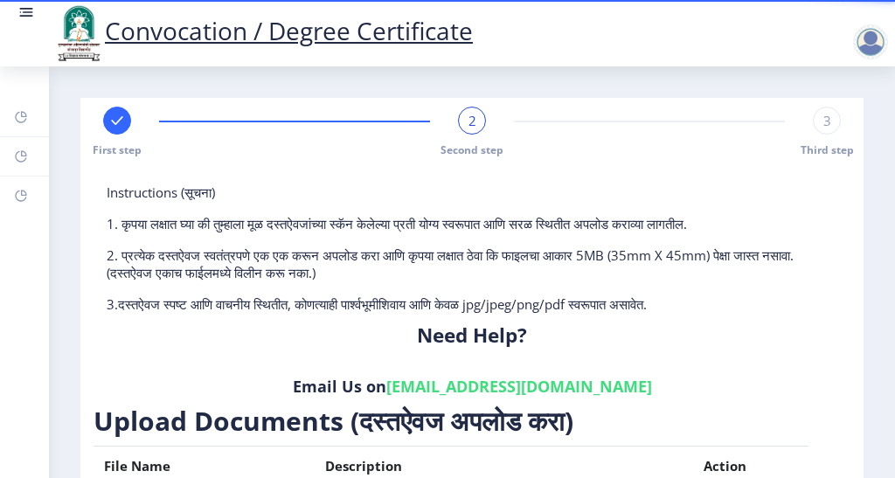
click at [824, 126] on span "3" at bounding box center [828, 120] width 8 height 17
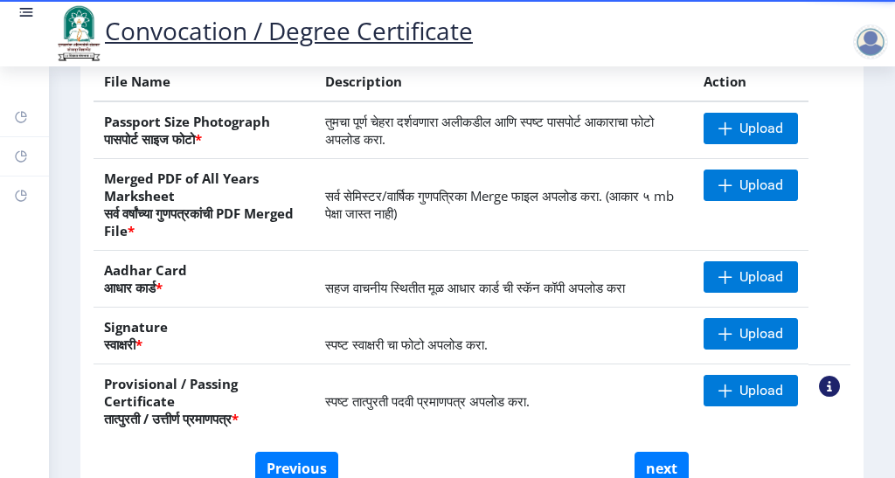
scroll to position [482, 0]
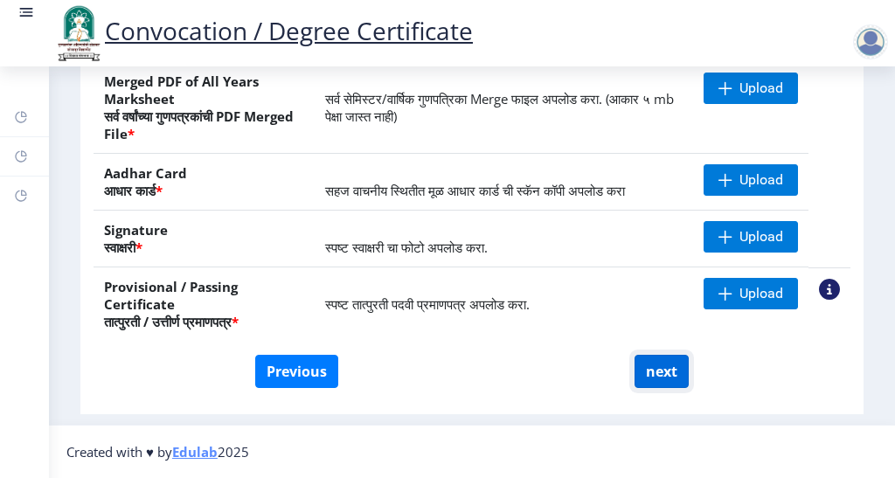
click at [665, 373] on button "next" at bounding box center [662, 371] width 54 height 33
select select
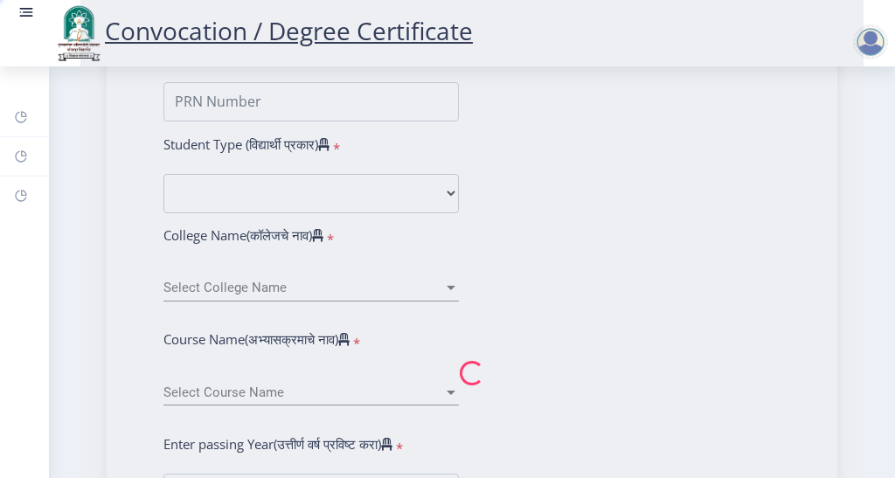
type input "[PERSON_NAME]"
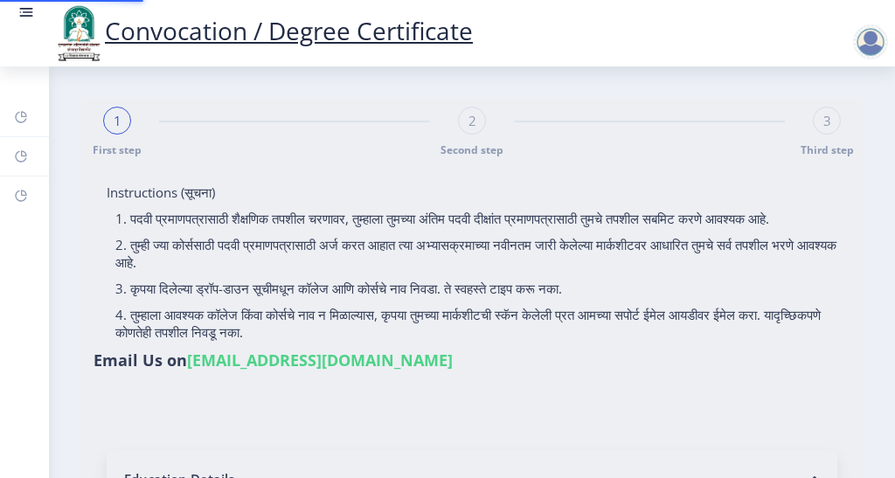
type input "2014032500280082"
select select "Regular"
select select "2016"
select select "March"
select select "Grade B"
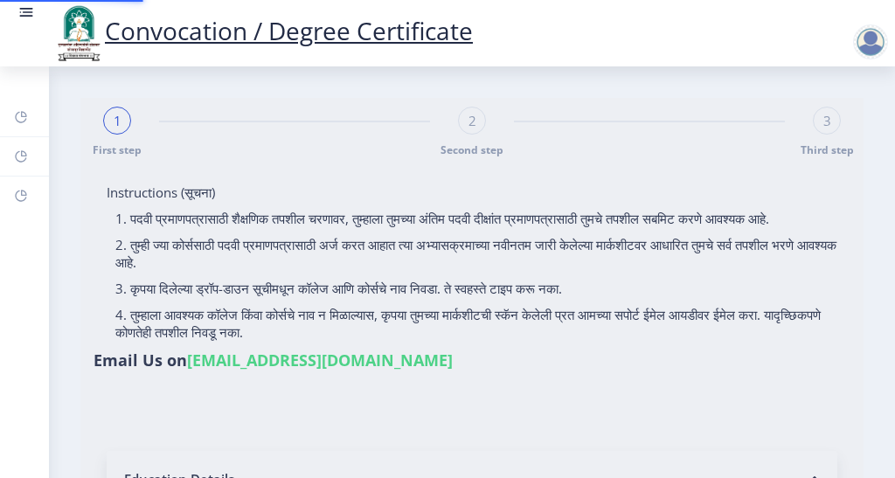
type input "604476"
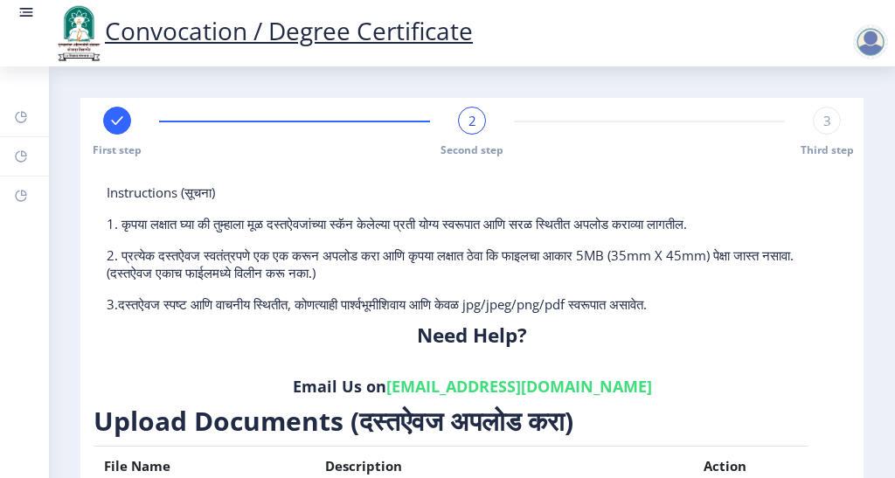
click at [24, 13] on rect at bounding box center [28, 12] width 10 height 2
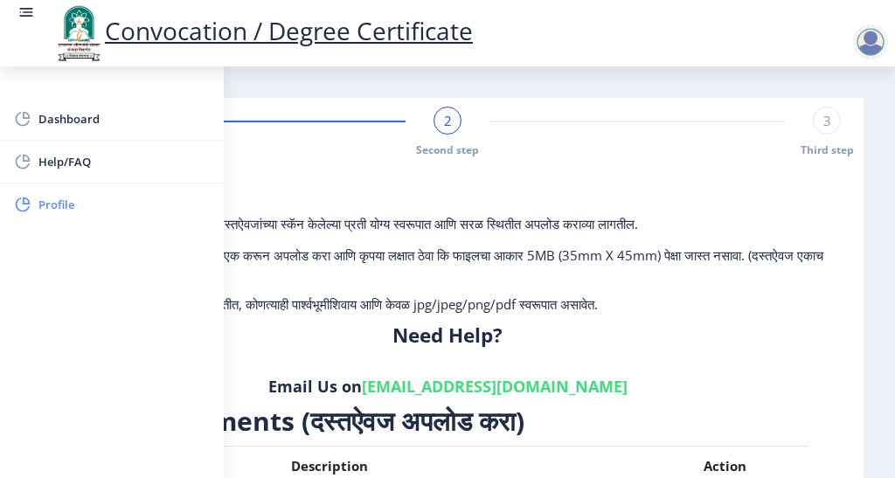
click at [65, 196] on span "Profile" at bounding box center [123, 204] width 171 height 21
select select
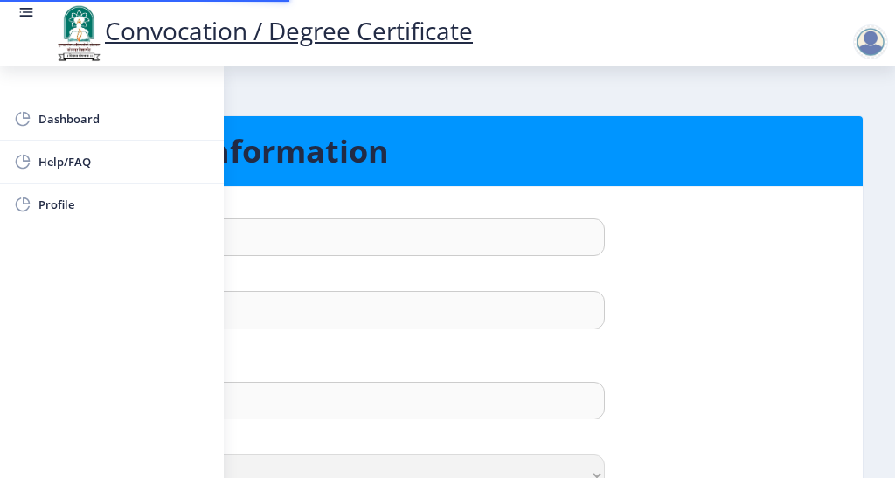
type input "Sushil"
type input "[PERSON_NAME]"
select select "[DEMOGRAPHIC_DATA]"
type input "[EMAIL_ADDRESS][DOMAIN_NAME]"
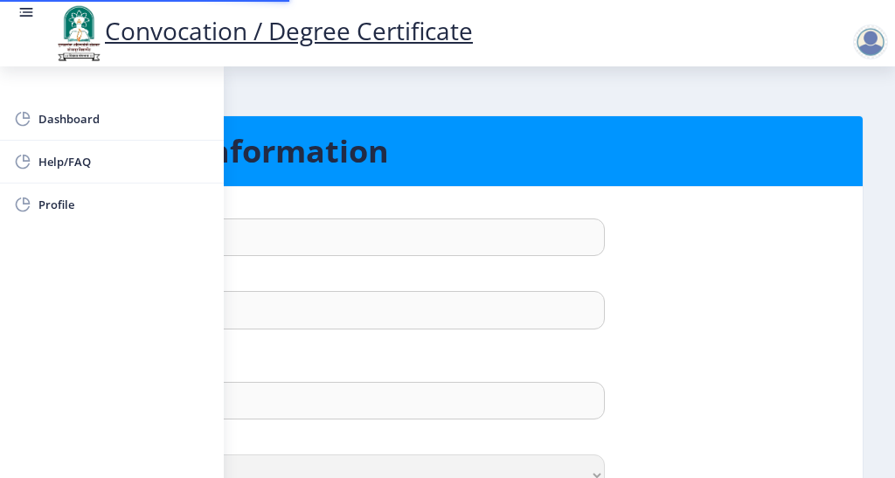
type input "9960381365"
click at [287, 92] on nb-layout-column "Personal Information First Name : [PERSON_NAME] Last Name: [PERSON_NAME] Full N…" at bounding box center [447, 413] width 895 height 694
click at [28, 112] on rect at bounding box center [22, 118] width 17 height 17
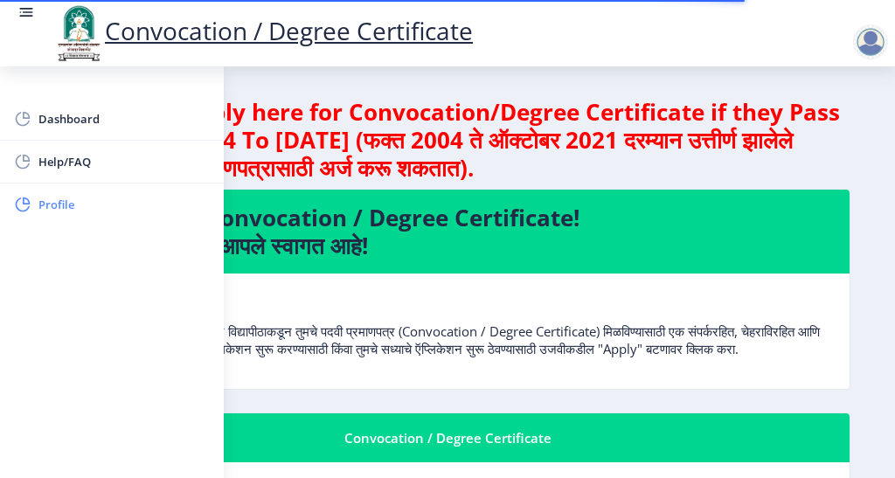
click at [31, 203] on rect at bounding box center [22, 204] width 17 height 17
select select
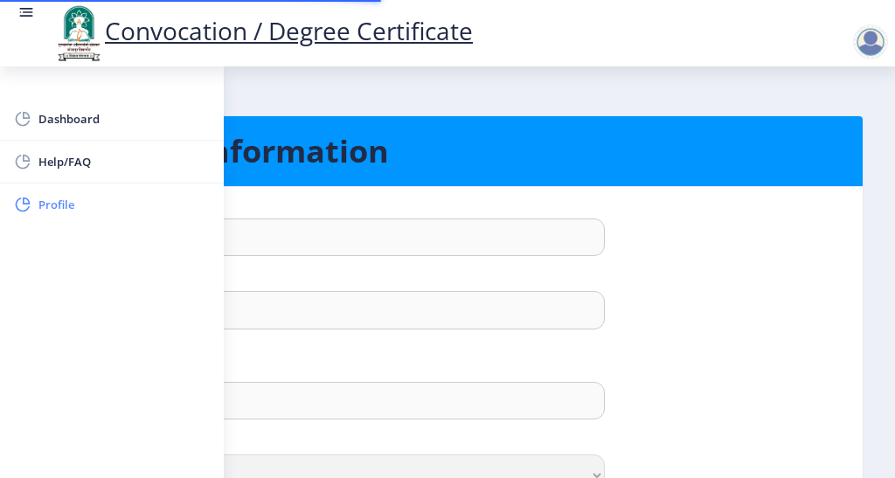
type input "Sushil"
type input "[PERSON_NAME]"
select select "[DEMOGRAPHIC_DATA]"
type input "[EMAIL_ADDRESS][DOMAIN_NAME]"
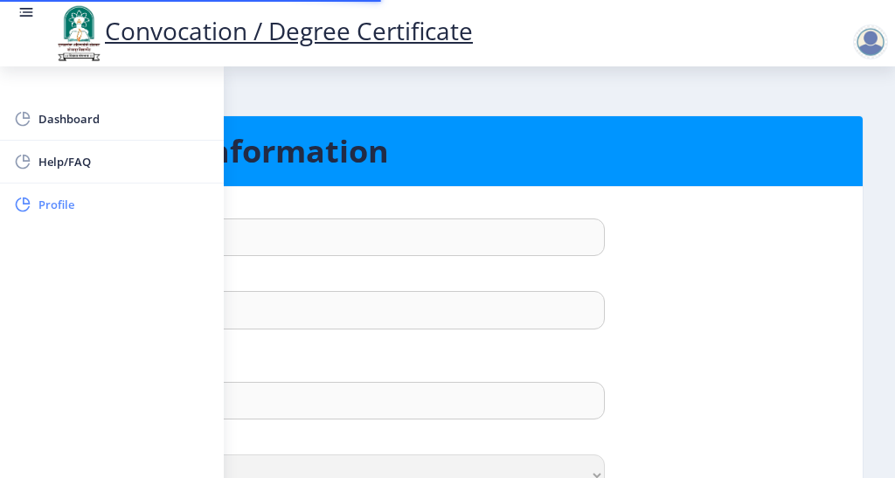
type input "9960381365"
click at [30, 12] on rect at bounding box center [28, 12] width 10 height 2
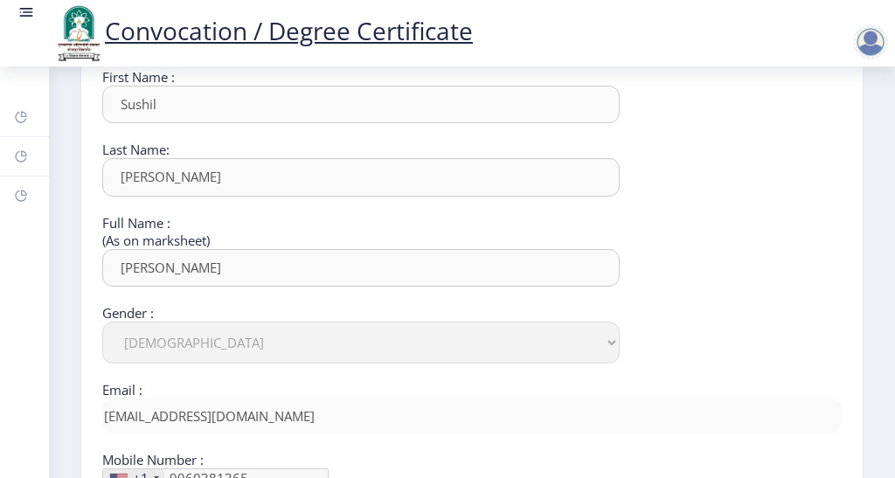
scroll to position [336, 0]
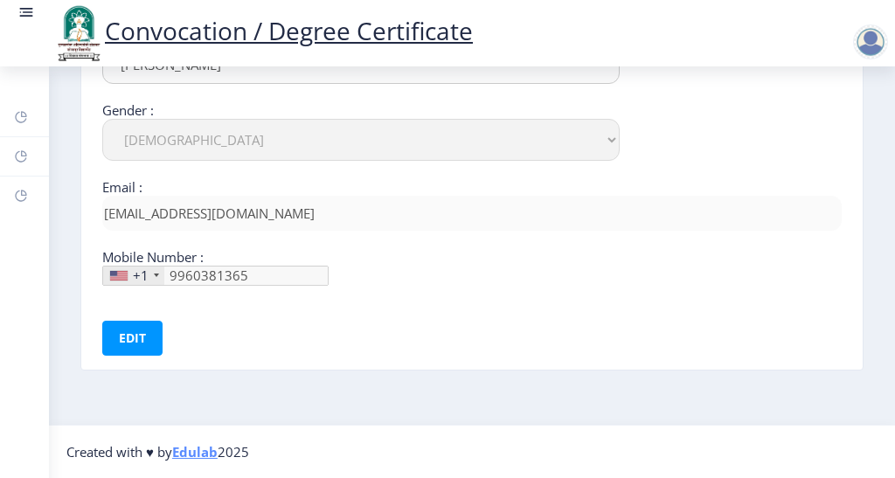
click at [150, 276] on div "+1" at bounding box center [133, 276] width 61 height 18
click at [154, 275] on div at bounding box center [156, 275] width 5 height 3
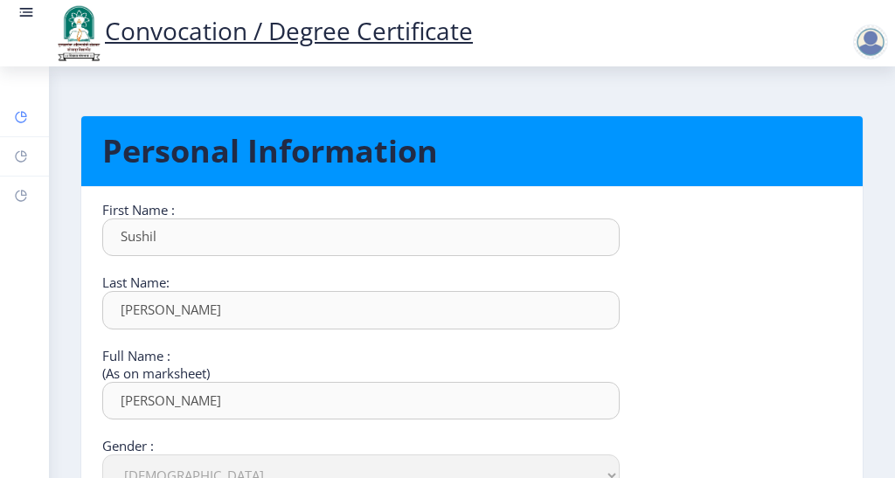
scroll to position [0, 0]
click at [24, 149] on icon at bounding box center [21, 156] width 14 height 17
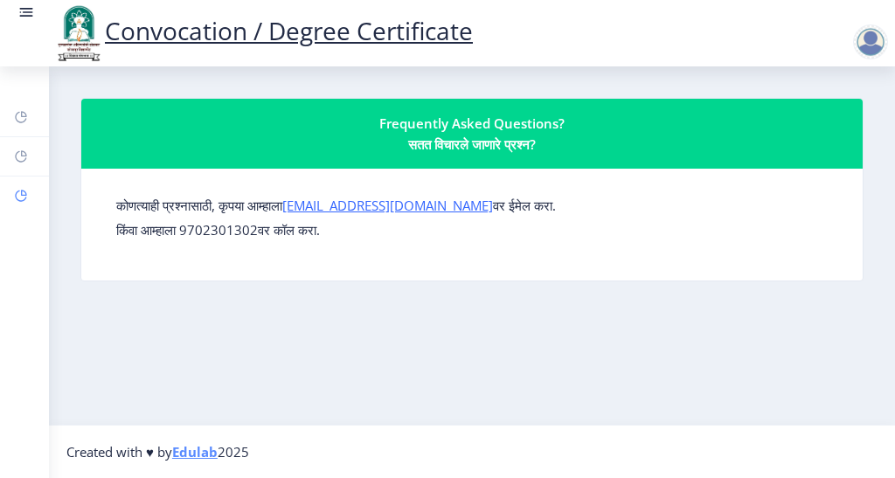
click at [27, 192] on rect at bounding box center [21, 196] width 14 height 14
select select
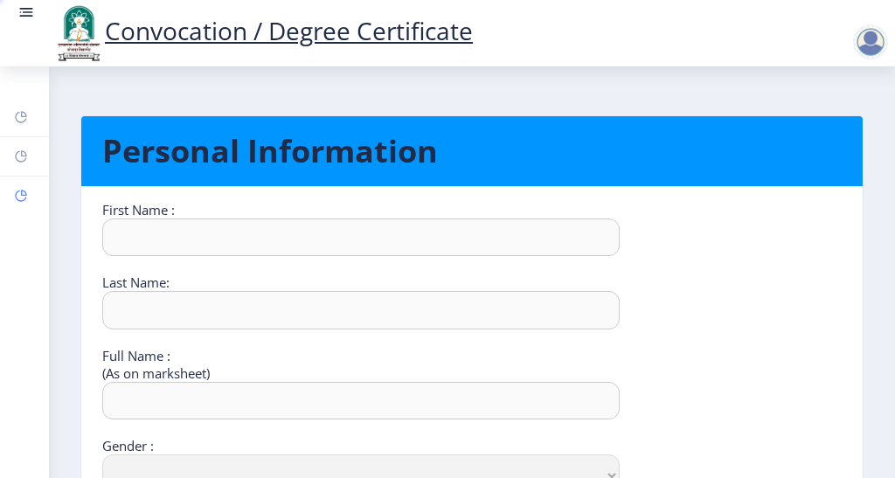
type input "Sushil"
type input "[PERSON_NAME]"
select select "[DEMOGRAPHIC_DATA]"
type input "[EMAIL_ADDRESS][DOMAIN_NAME]"
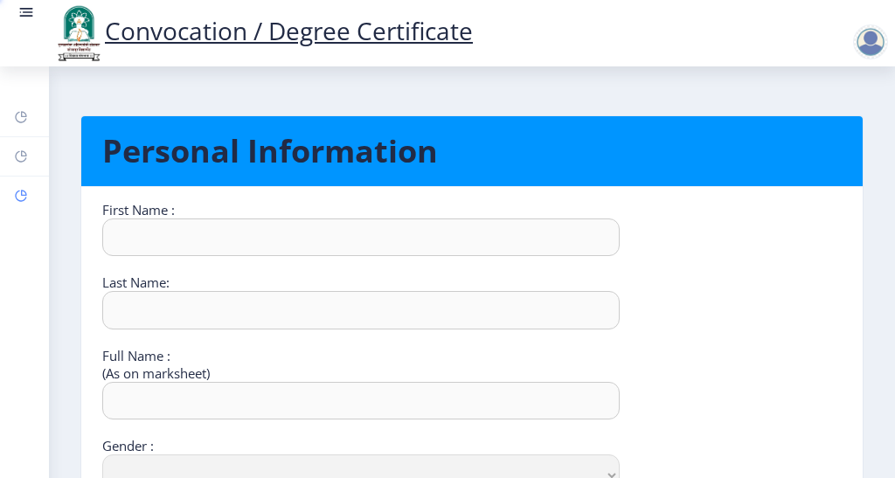
type input "9960381365"
click at [30, 10] on rect at bounding box center [25, 11] width 17 height 17
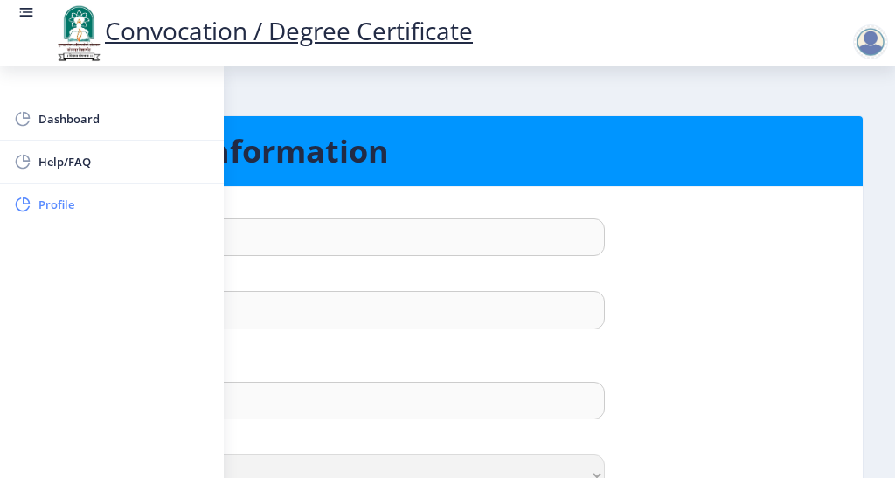
click at [69, 201] on span "Profile" at bounding box center [123, 204] width 171 height 21
click at [317, 91] on nb-layout-column "Personal Information First Name : [PERSON_NAME] Last Name: [PERSON_NAME] Full N…" at bounding box center [447, 413] width 895 height 694
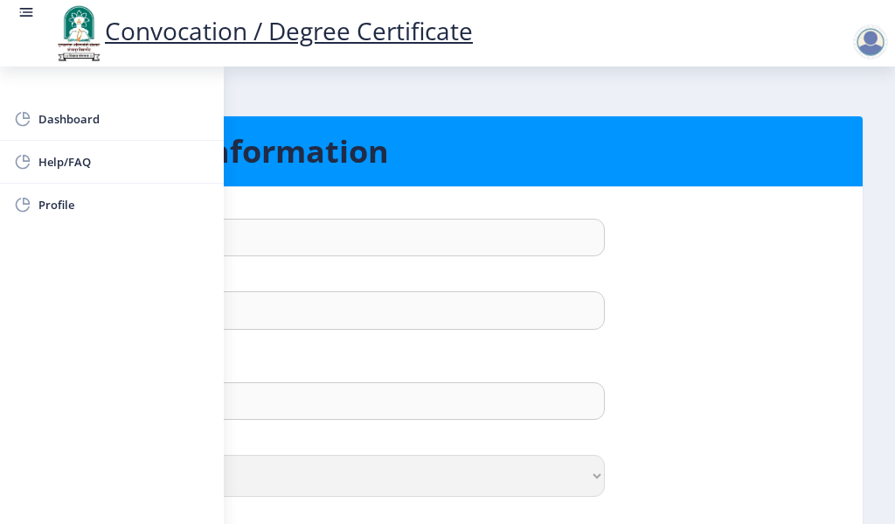
click at [18, 15] on rect at bounding box center [25, 11] width 17 height 17
